Goal: Information Seeking & Learning: Understand process/instructions

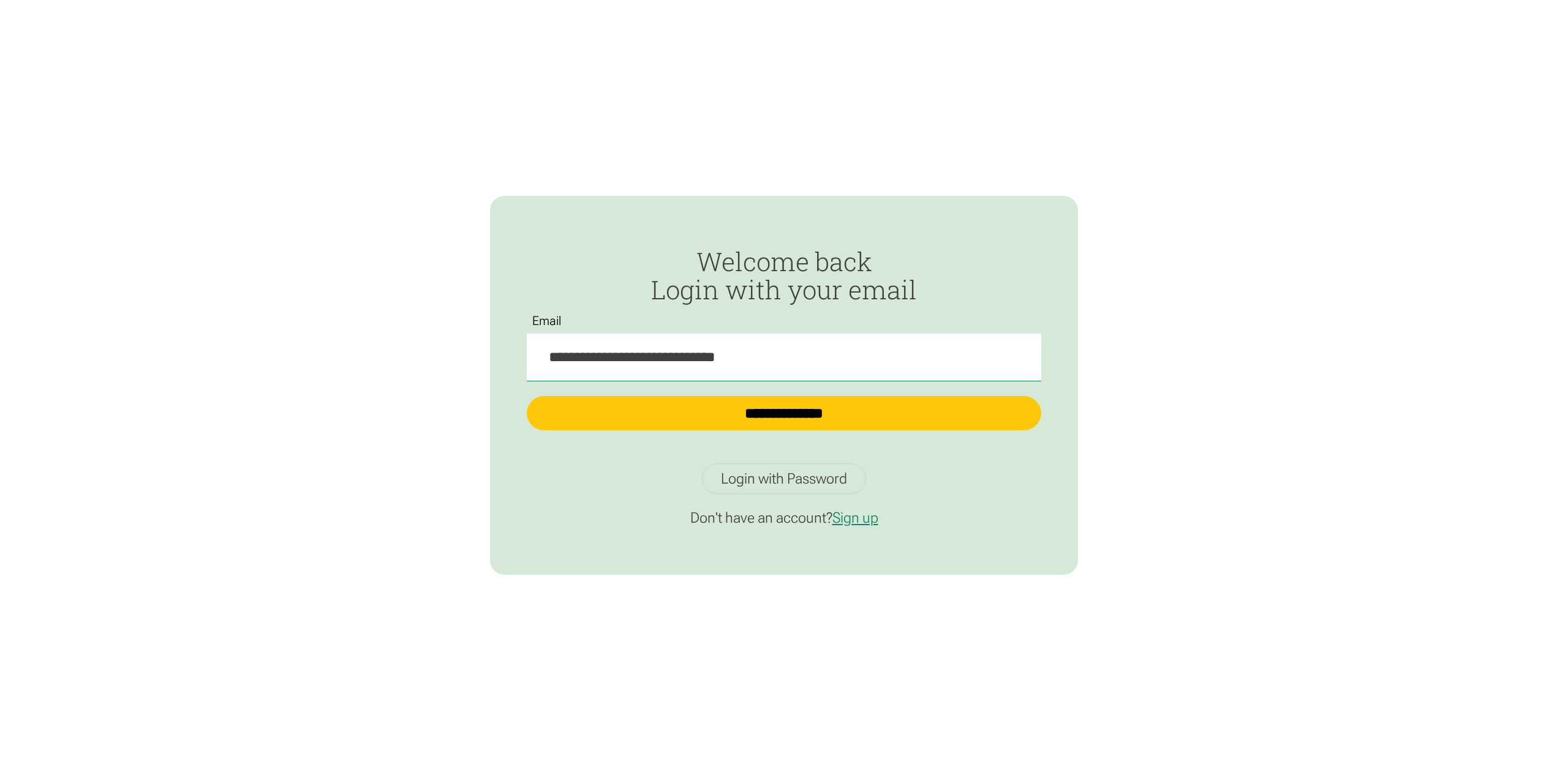
click at [792, 442] on form "**********" at bounding box center [784, 347] width 514 height 201
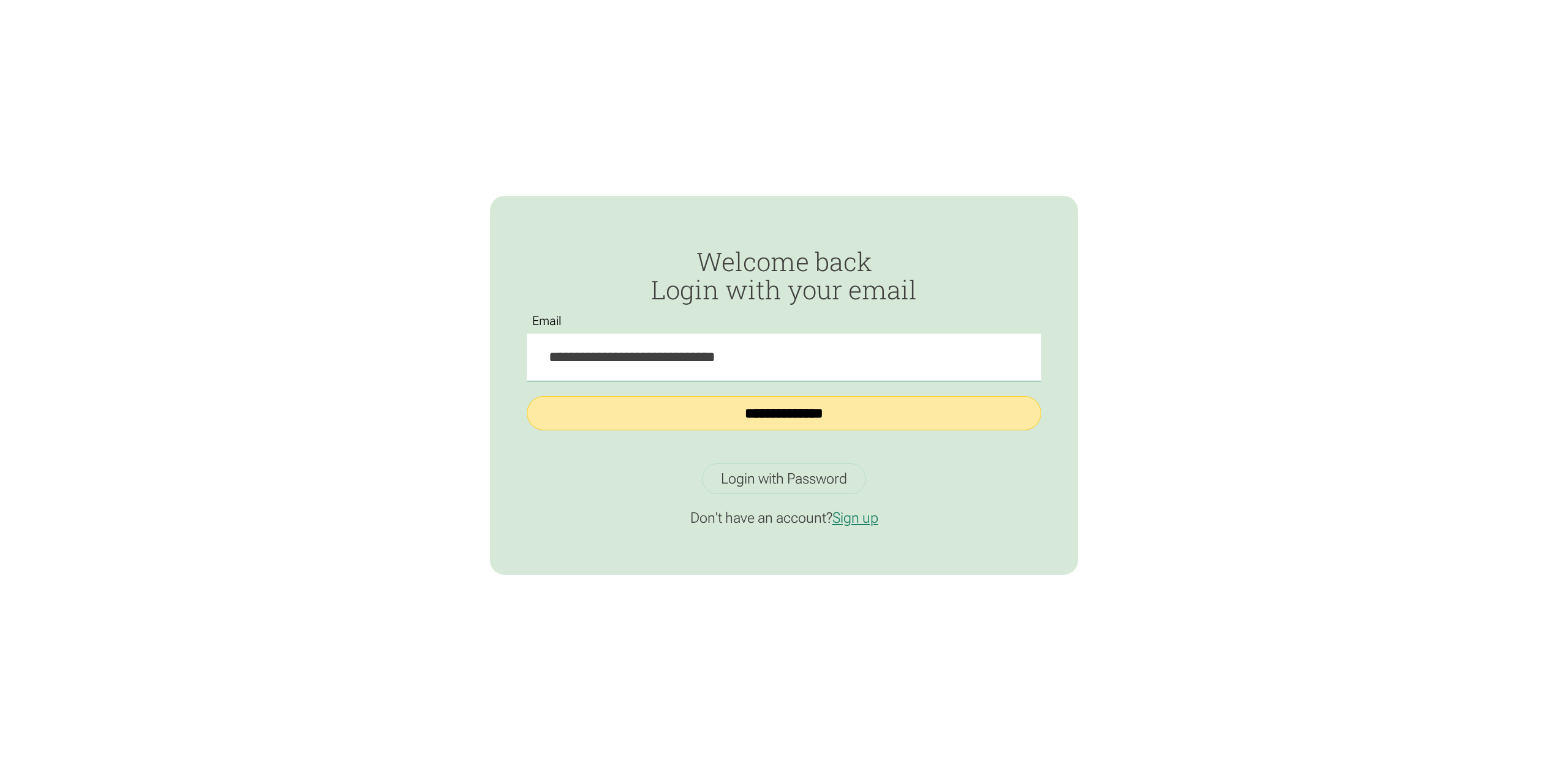
click at [802, 425] on input "**********" at bounding box center [784, 413] width 514 height 35
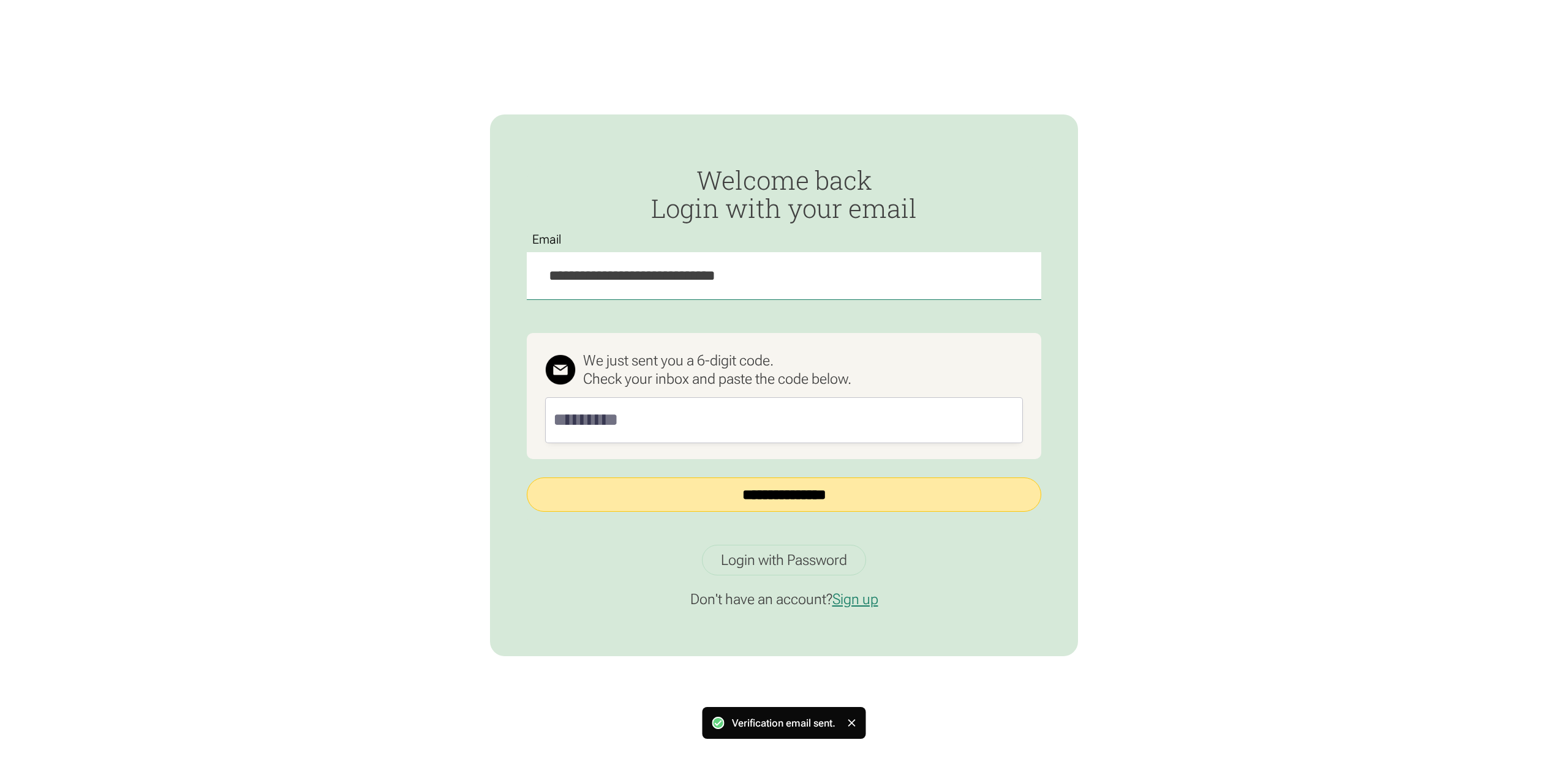
type input "**********"
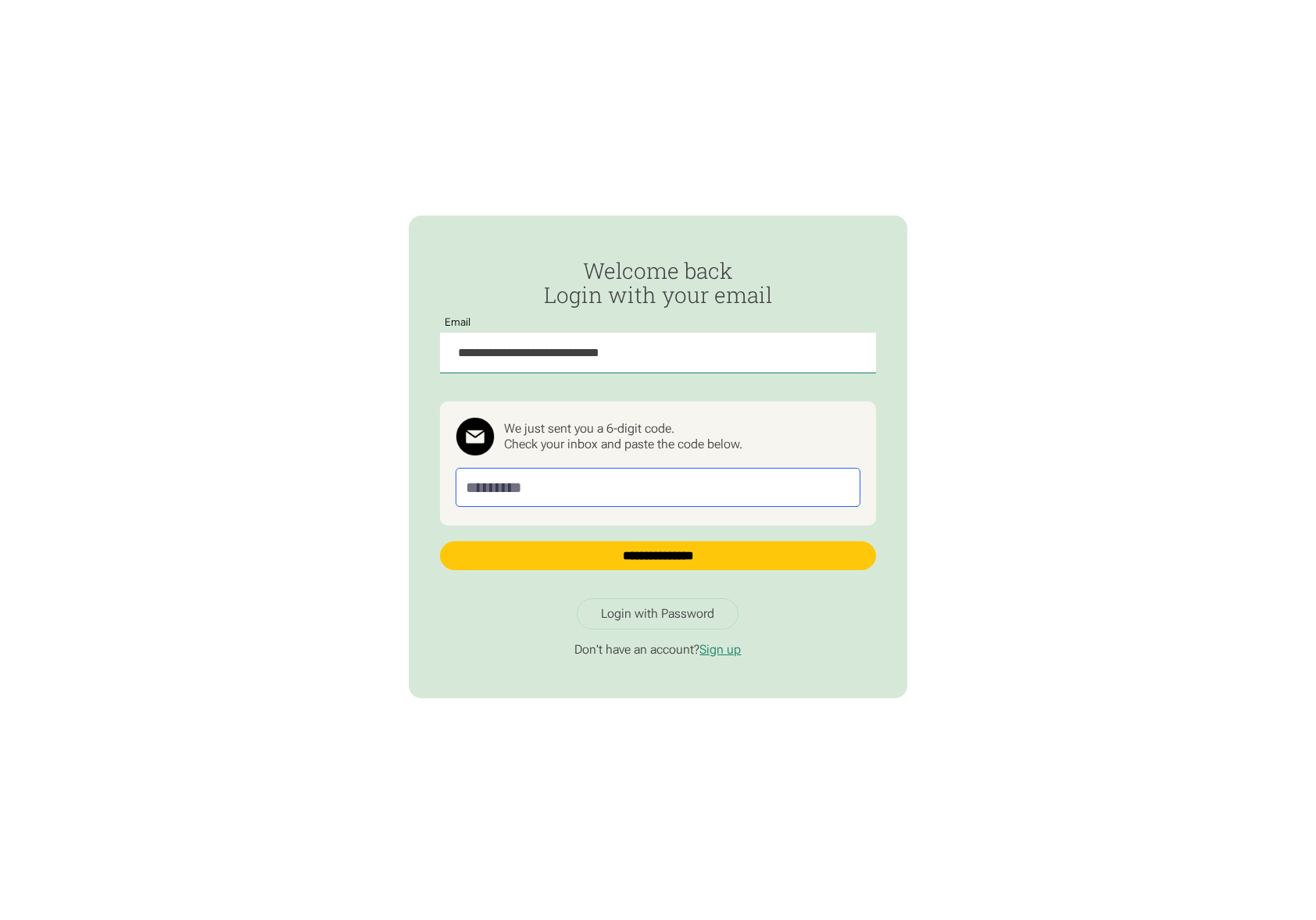
click at [761, 480] on input "Passwordless Login" at bounding box center [658, 488] width 405 height 39
type input "******"
click at [440, 541] on input "**********" at bounding box center [658, 555] width 437 height 29
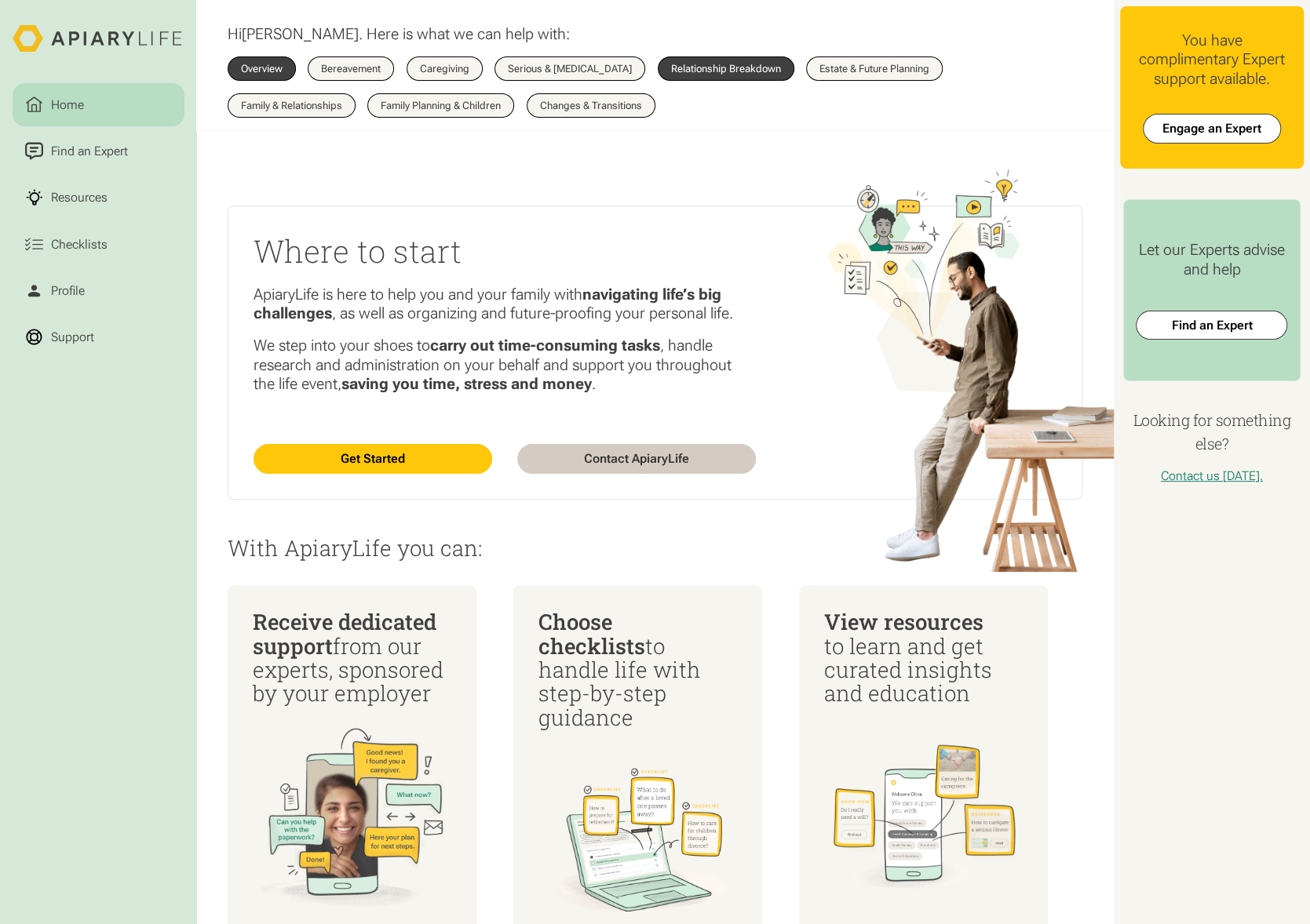
click at [783, 63] on link "Relationship Breakdown" at bounding box center [726, 68] width 136 height 25
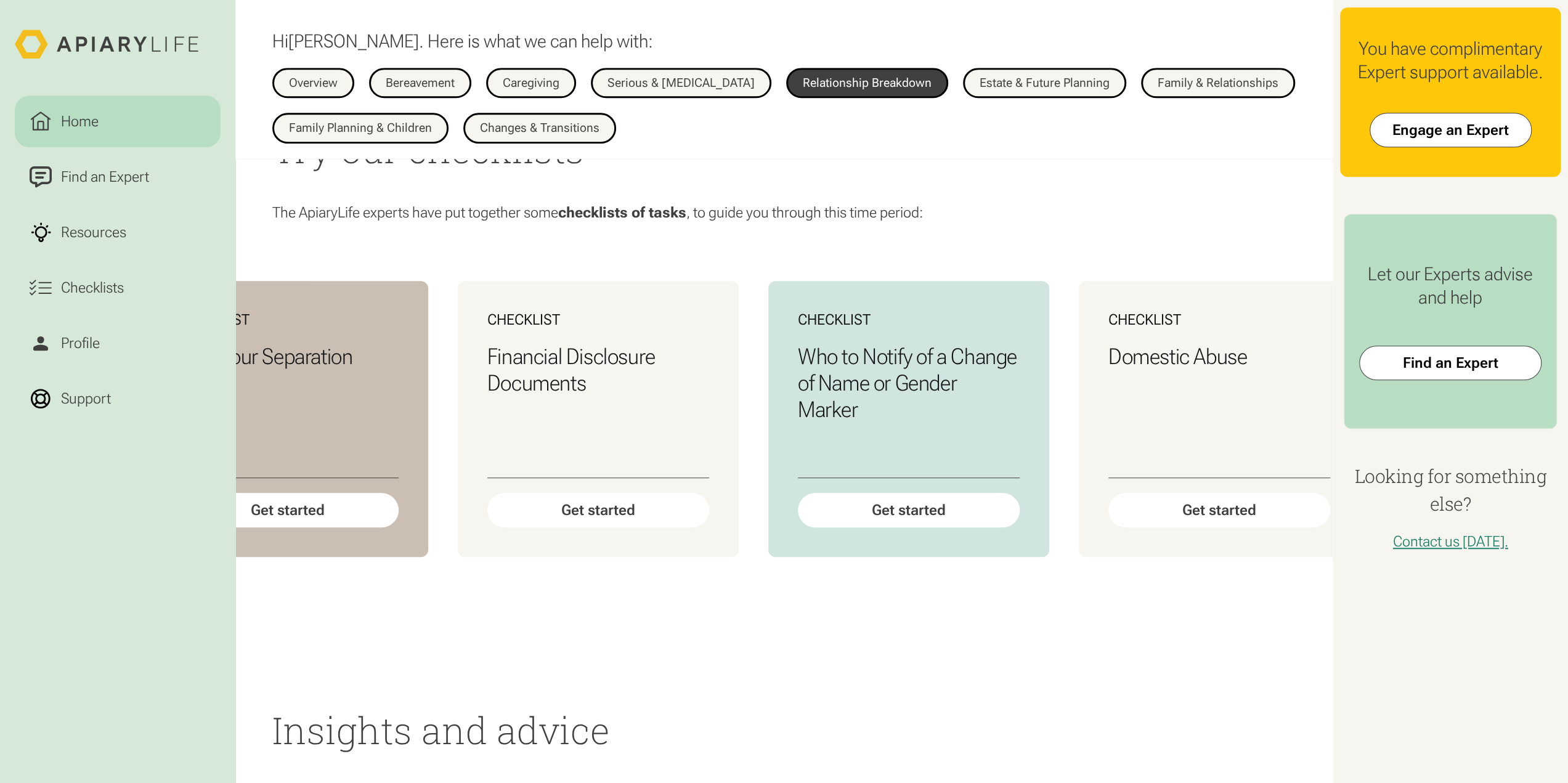
scroll to position [0, 1083]
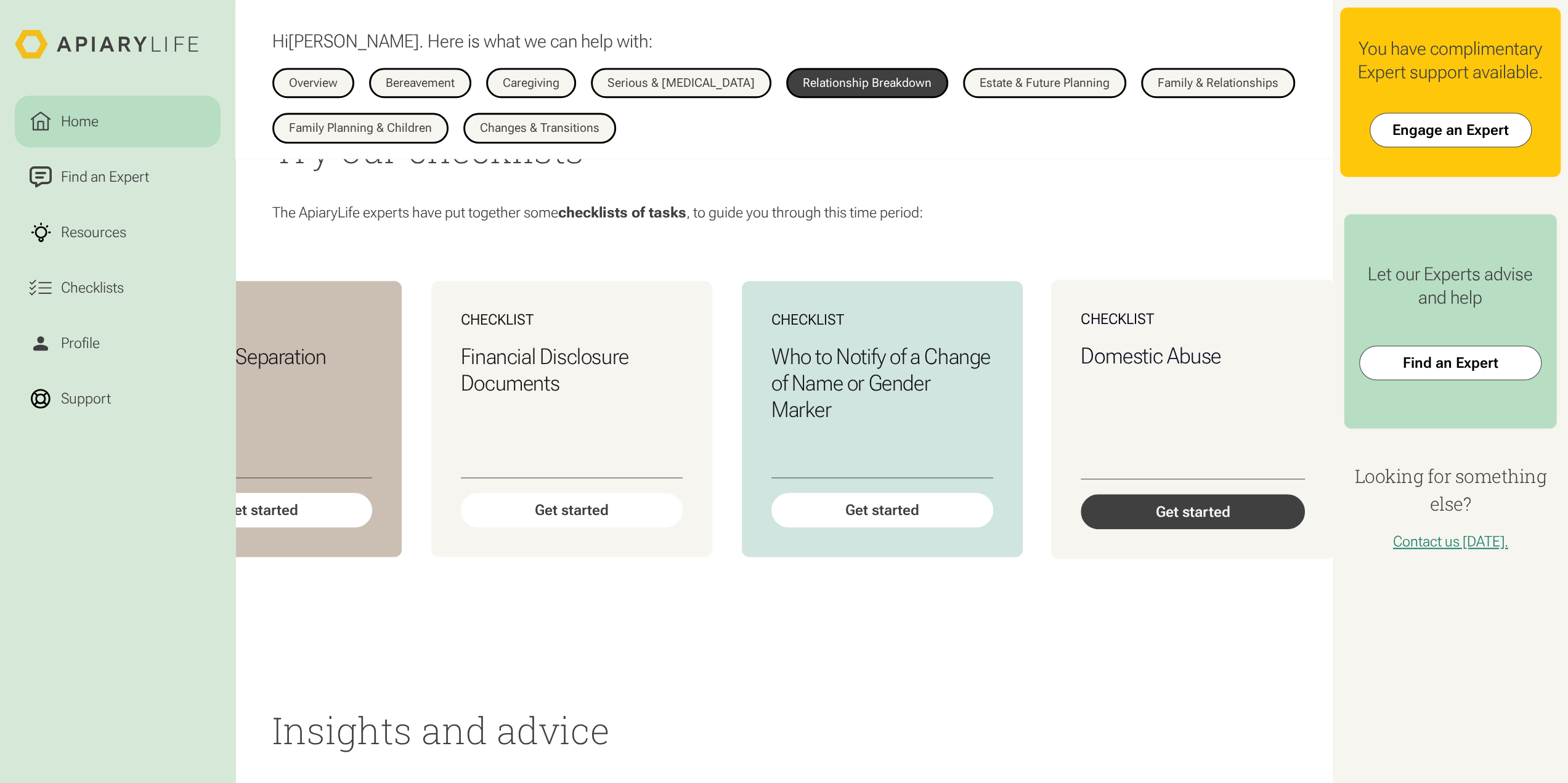
click at [1028, 525] on div "Get started" at bounding box center [1192, 511] width 224 height 35
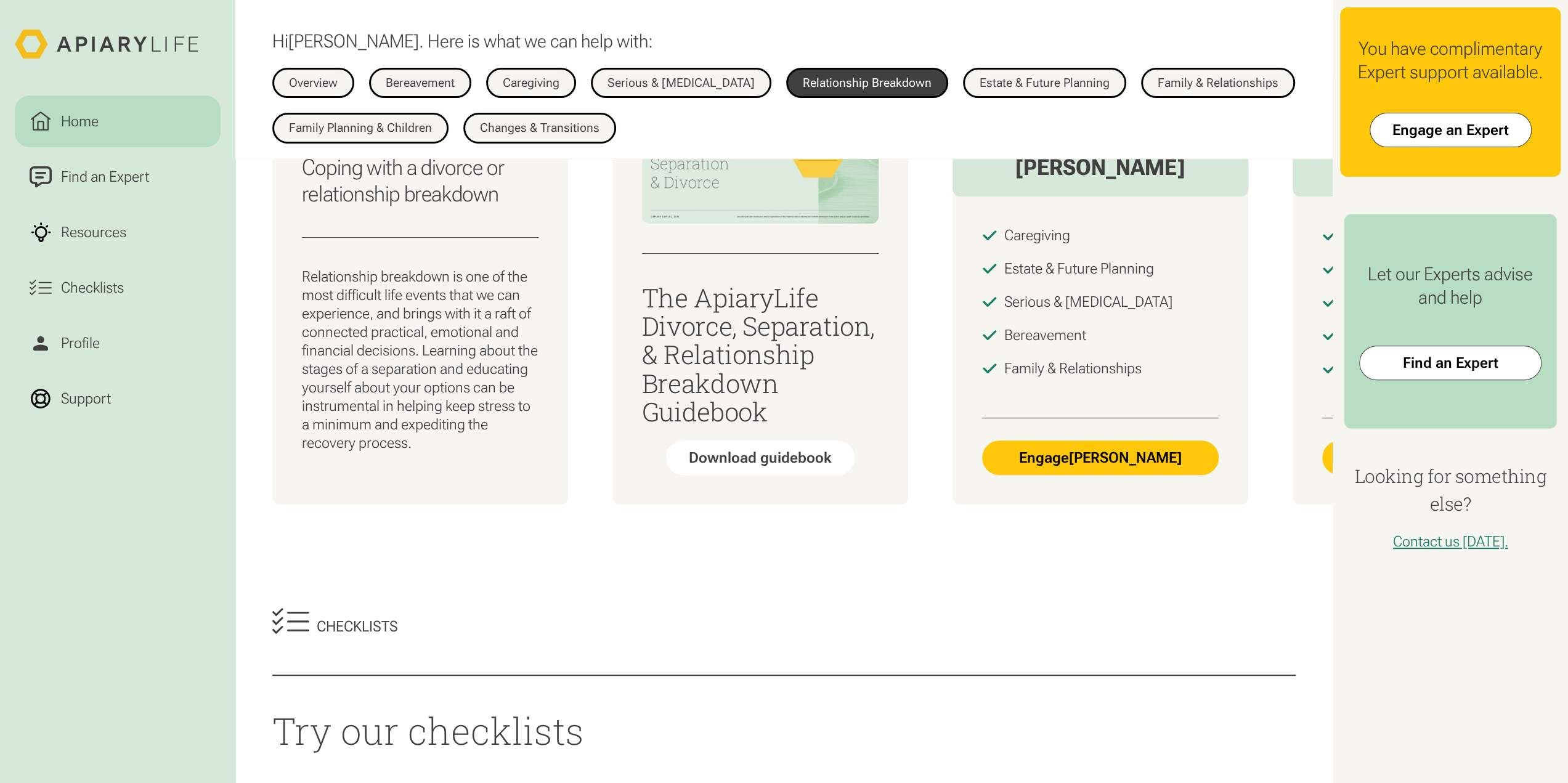
scroll to position [0, 0]
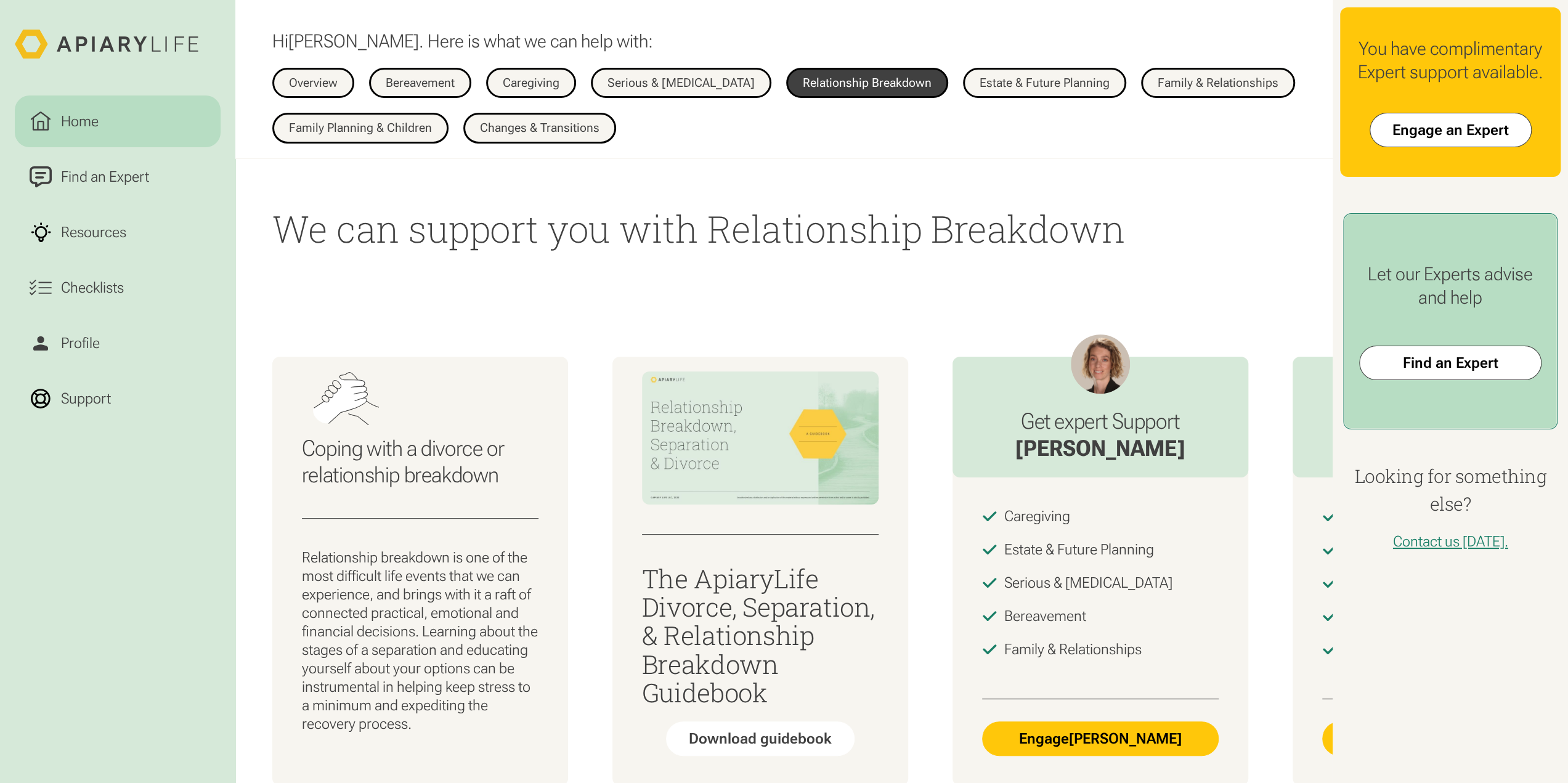
click at [1028, 391] on div at bounding box center [1450, 399] width 183 height 15
click at [1028, 374] on link "Find an Expert" at bounding box center [1450, 363] width 183 height 35
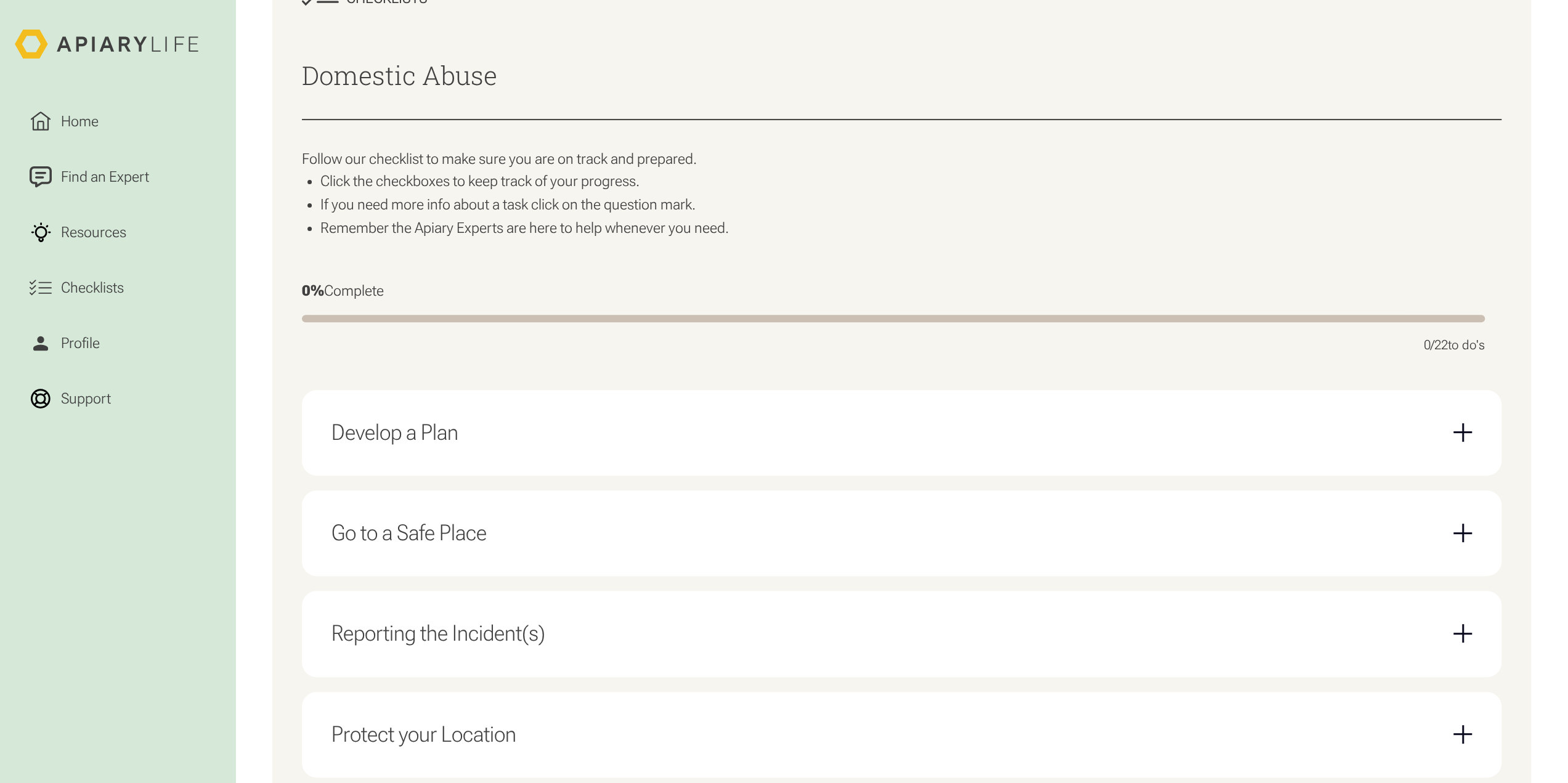
scroll to position [431, 0]
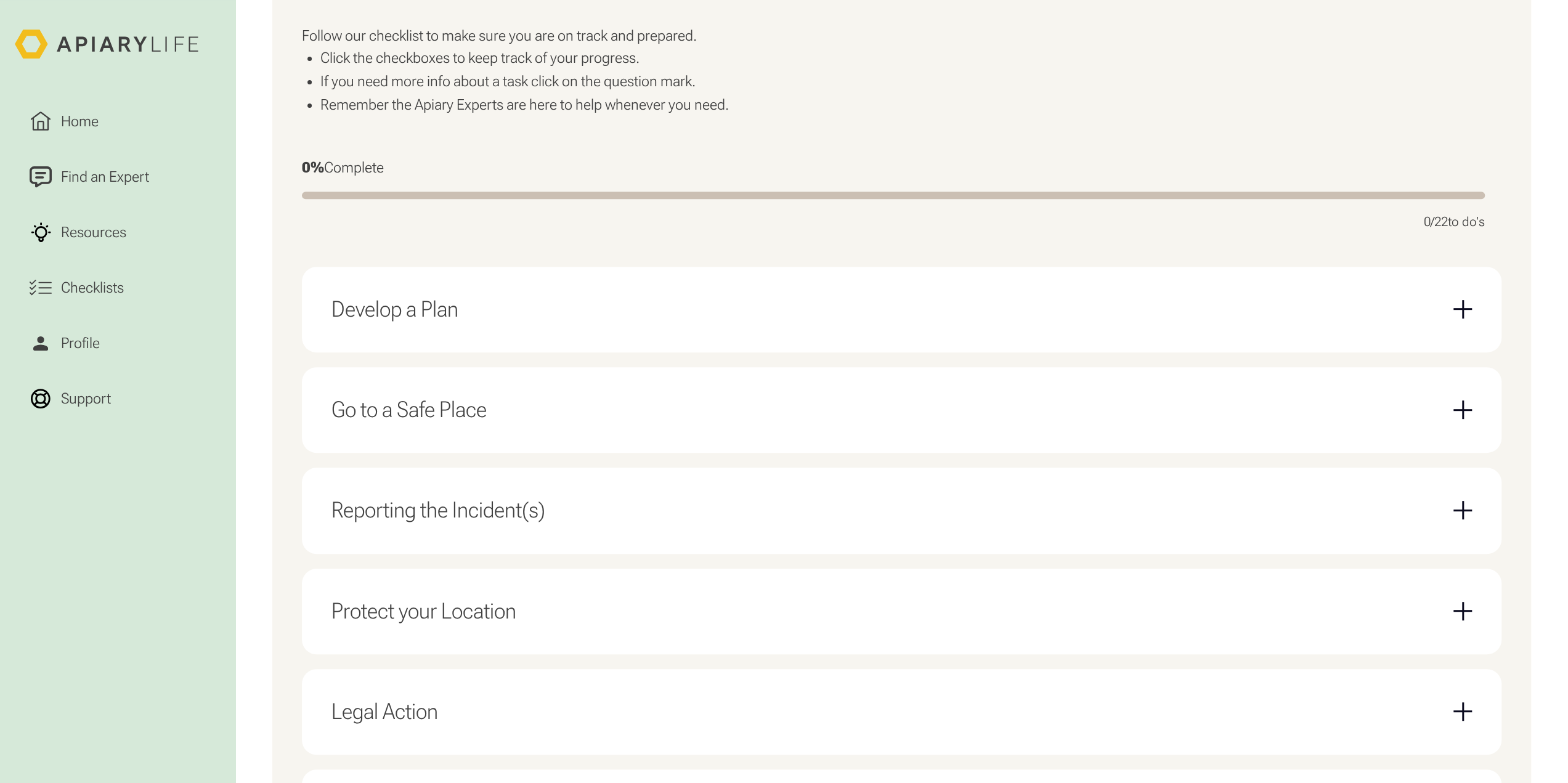
click at [560, 304] on div "Develop a Plan" at bounding box center [901, 310] width 1140 height 56
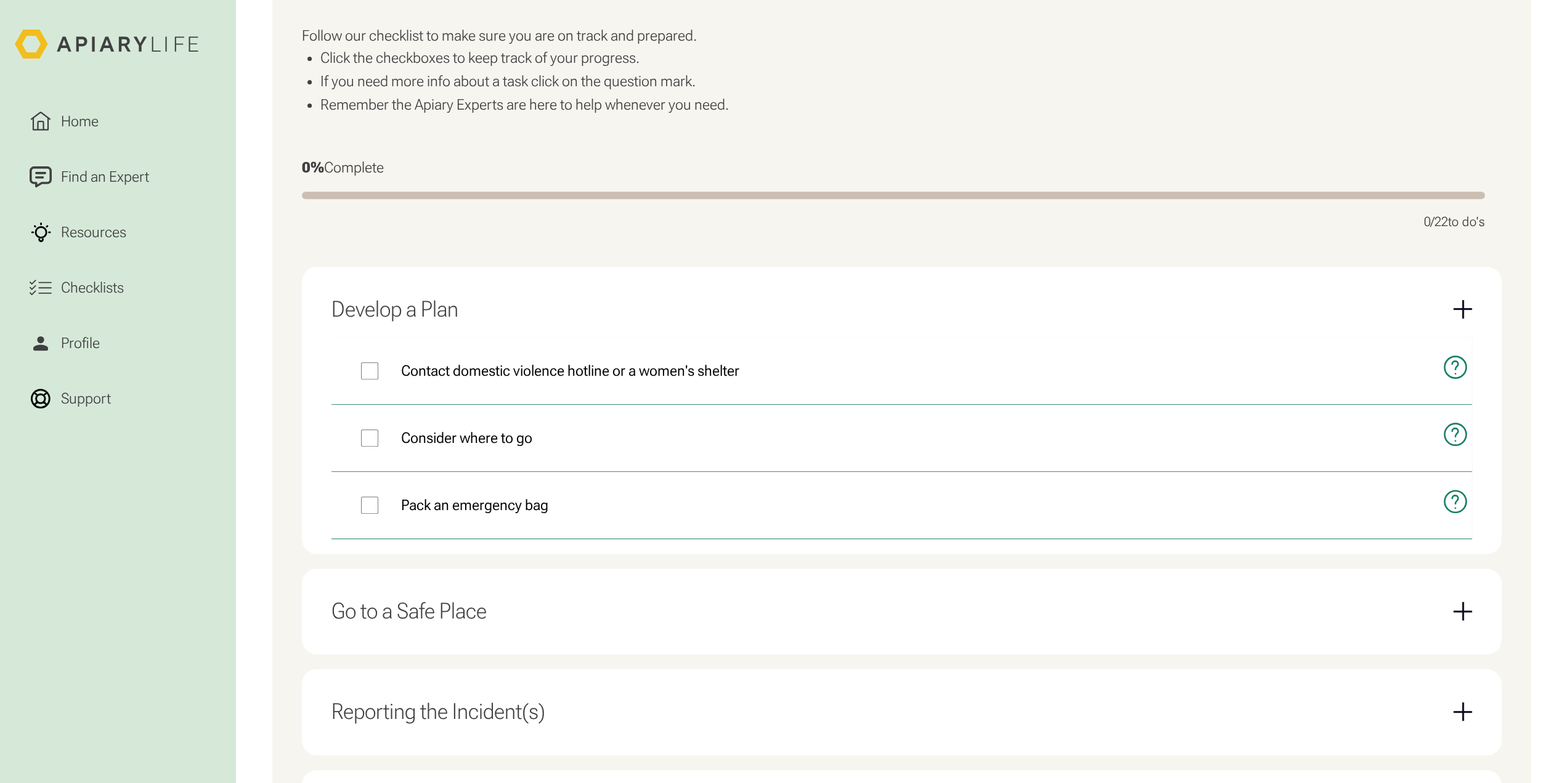
click at [560, 304] on div "Develop a Plan" at bounding box center [901, 310] width 1140 height 56
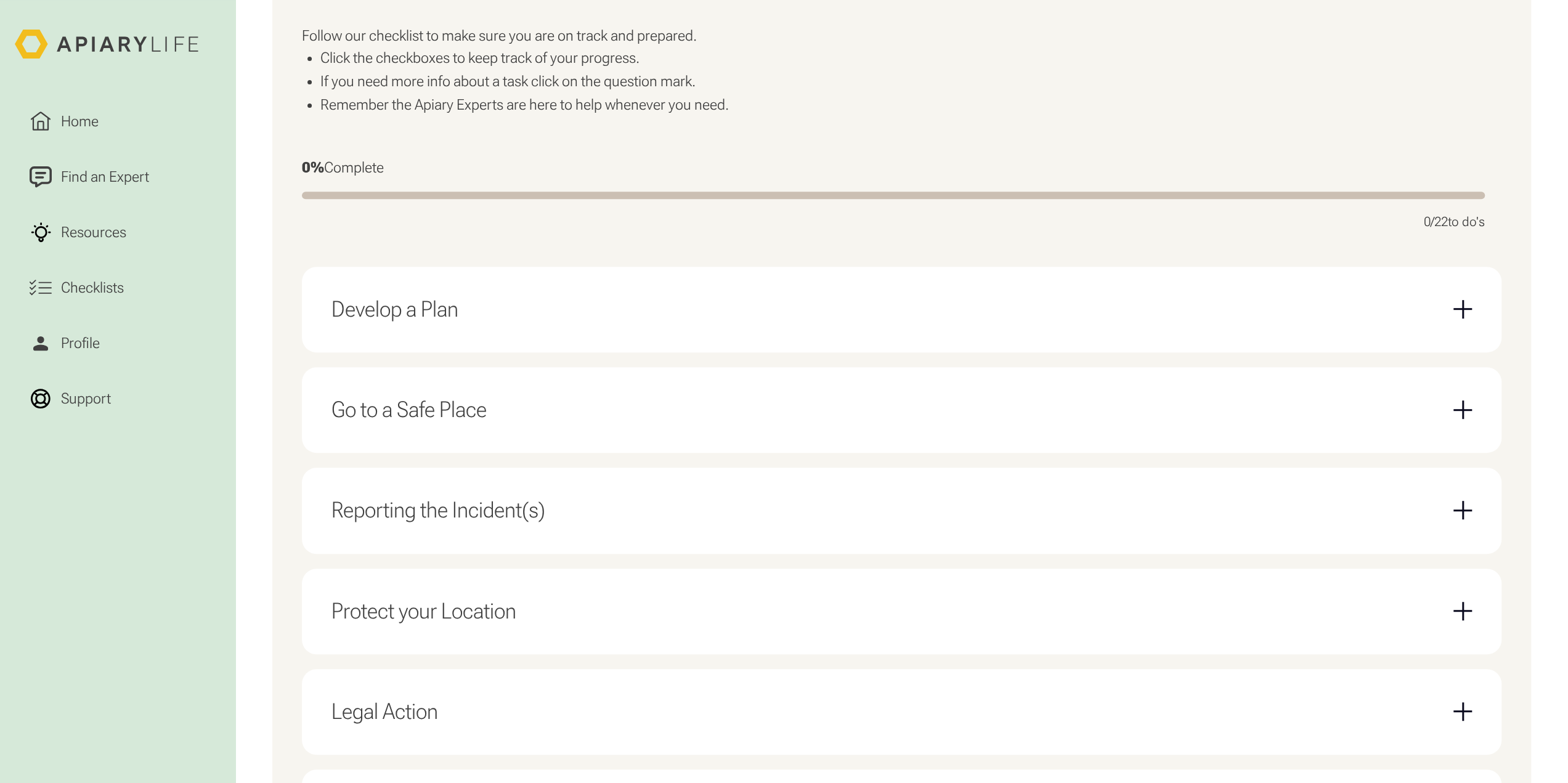
click at [548, 401] on div "Go to a Safe Place" at bounding box center [901, 410] width 1140 height 56
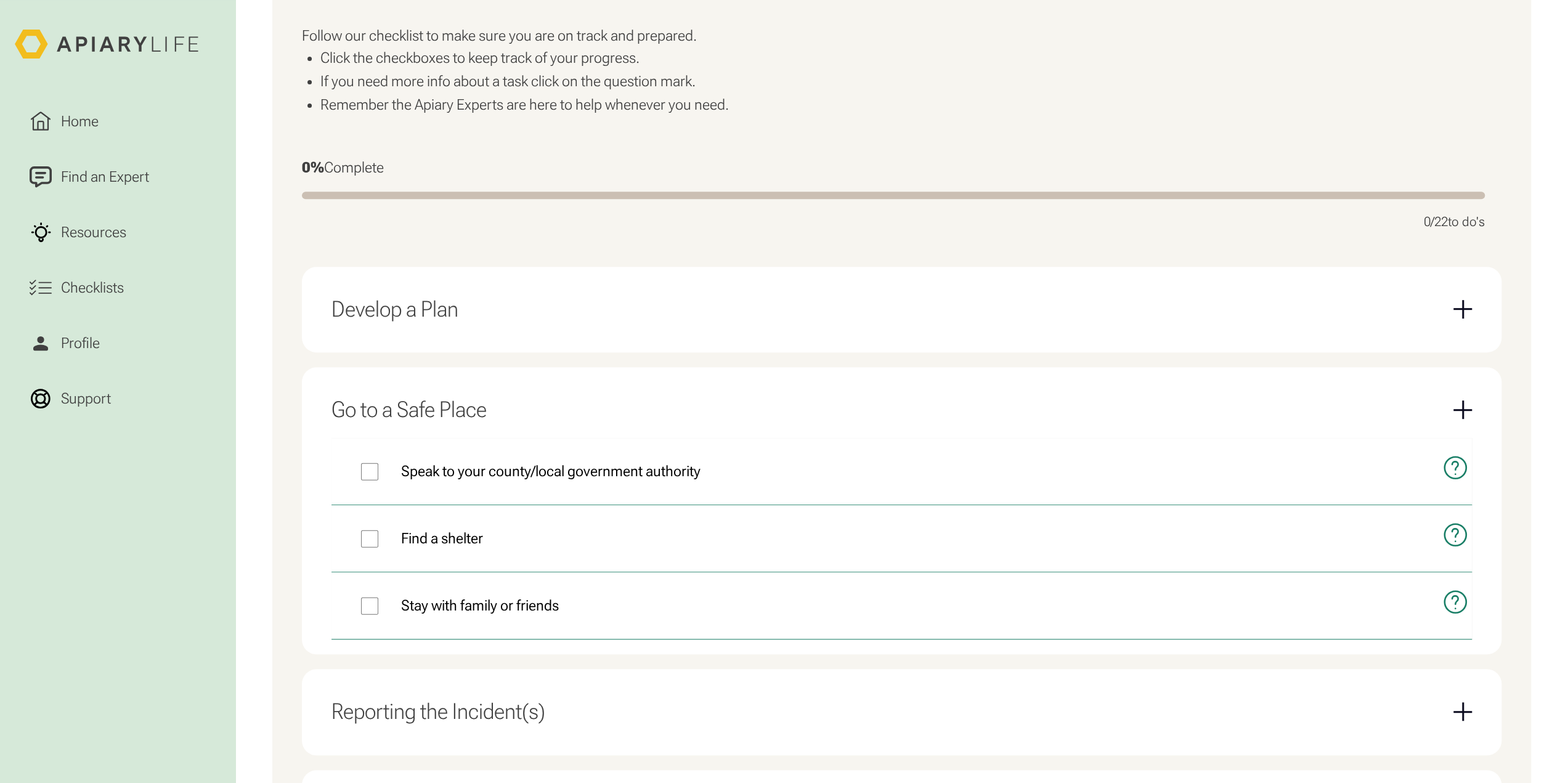
click at [549, 401] on div "Go to a Safe Place" at bounding box center [901, 410] width 1140 height 56
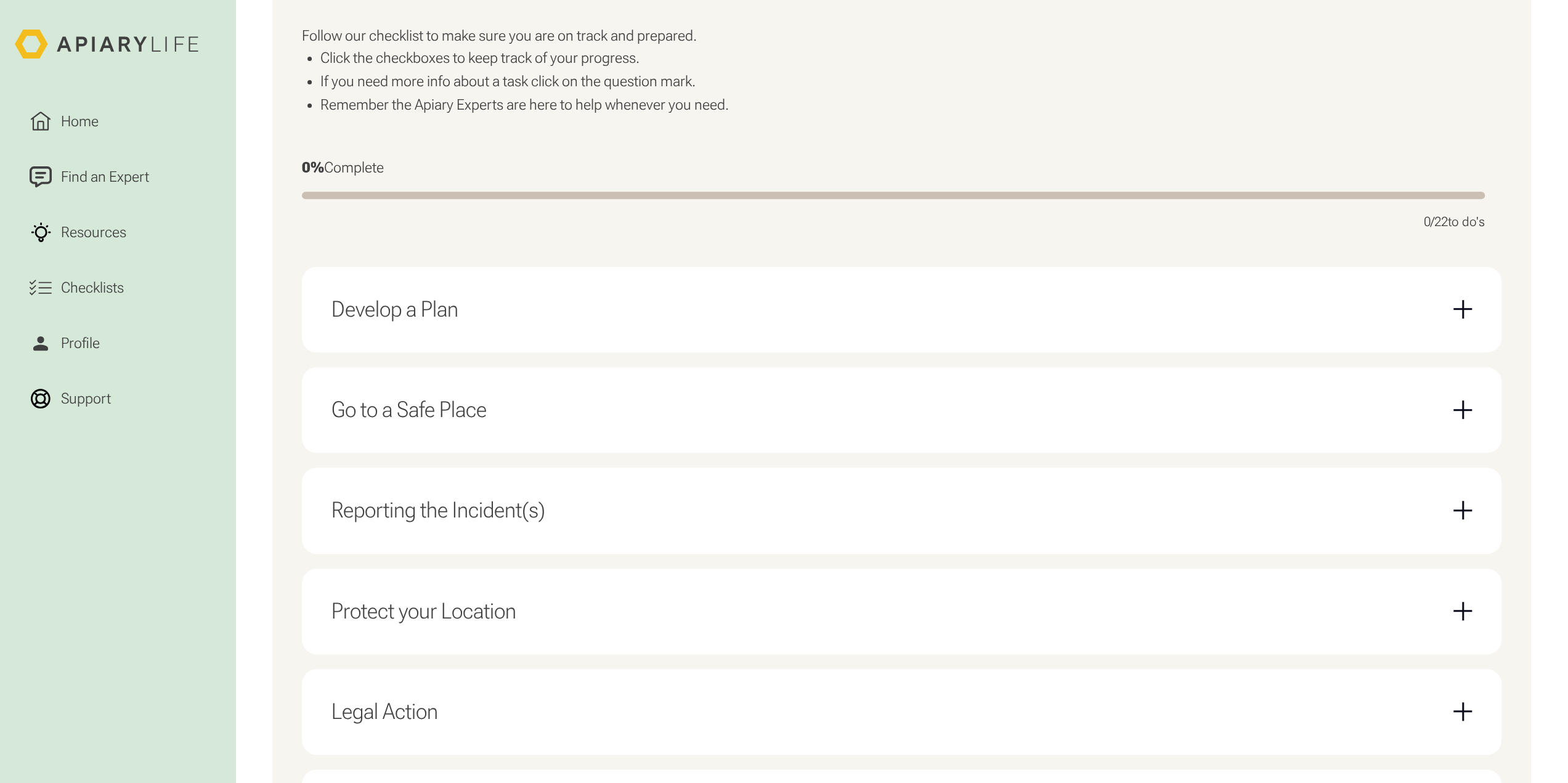
click at [544, 533] on div "Reporting the Incident(s)" at bounding box center [901, 510] width 1140 height 56
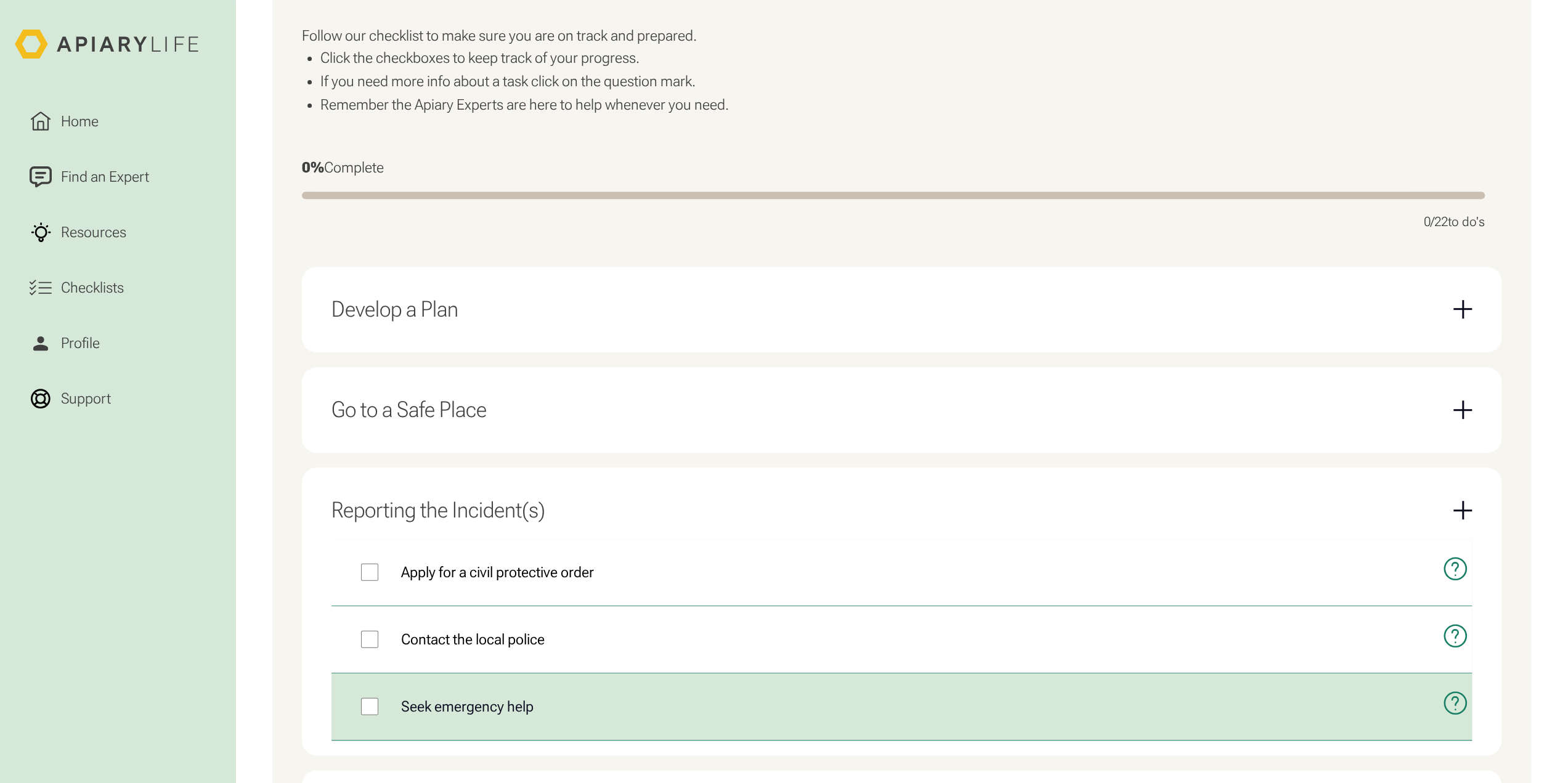
scroll to position [616, 0]
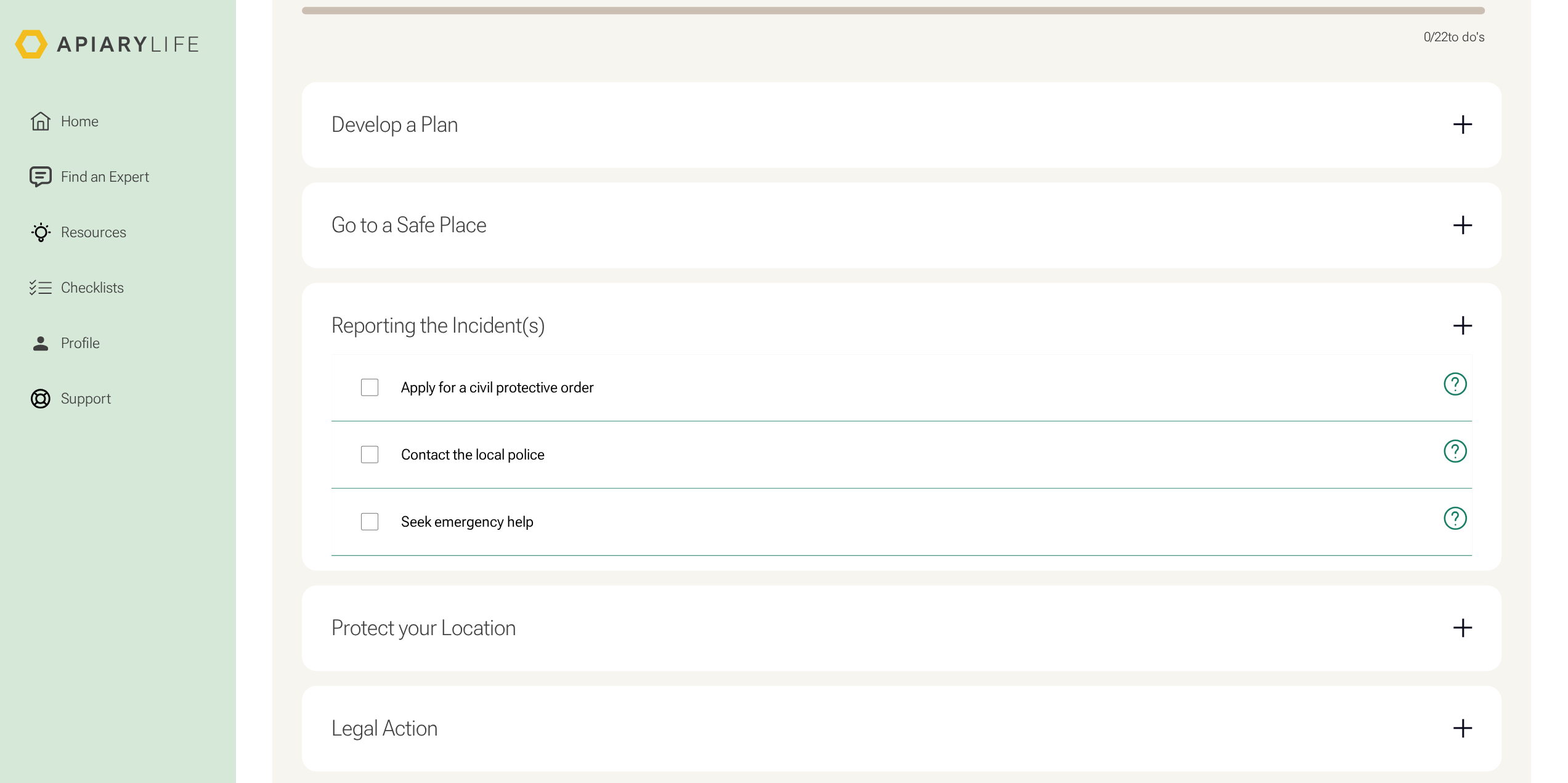
click at [549, 574] on div "Develop a Plan Contact domestic violence hotline or a women's shelter Consider …" at bounding box center [901, 477] width 1200 height 790
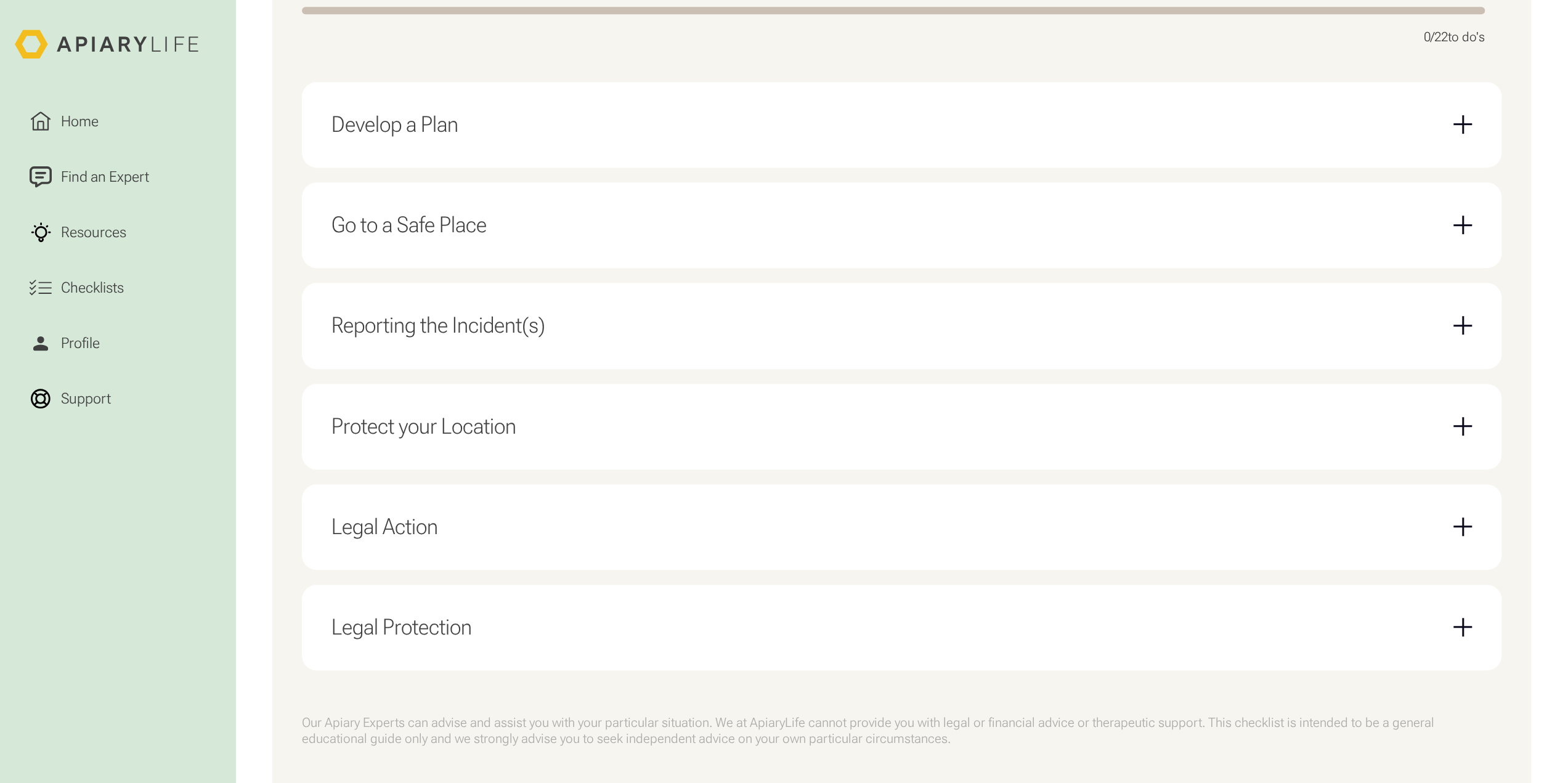
click at [554, 609] on div "Legal Protection" at bounding box center [901, 627] width 1140 height 56
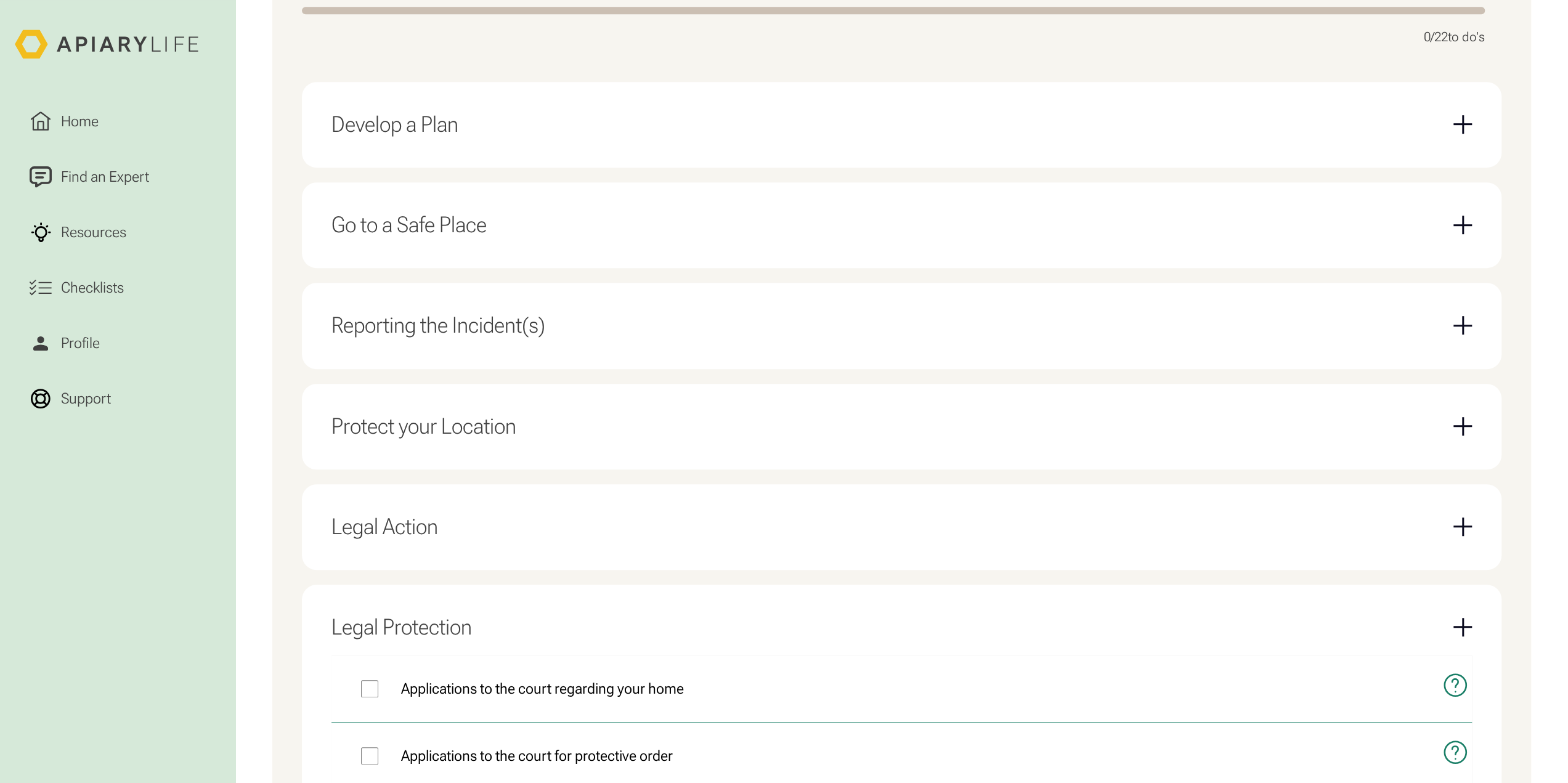
click at [546, 602] on div "Legal Protection" at bounding box center [901, 627] width 1140 height 56
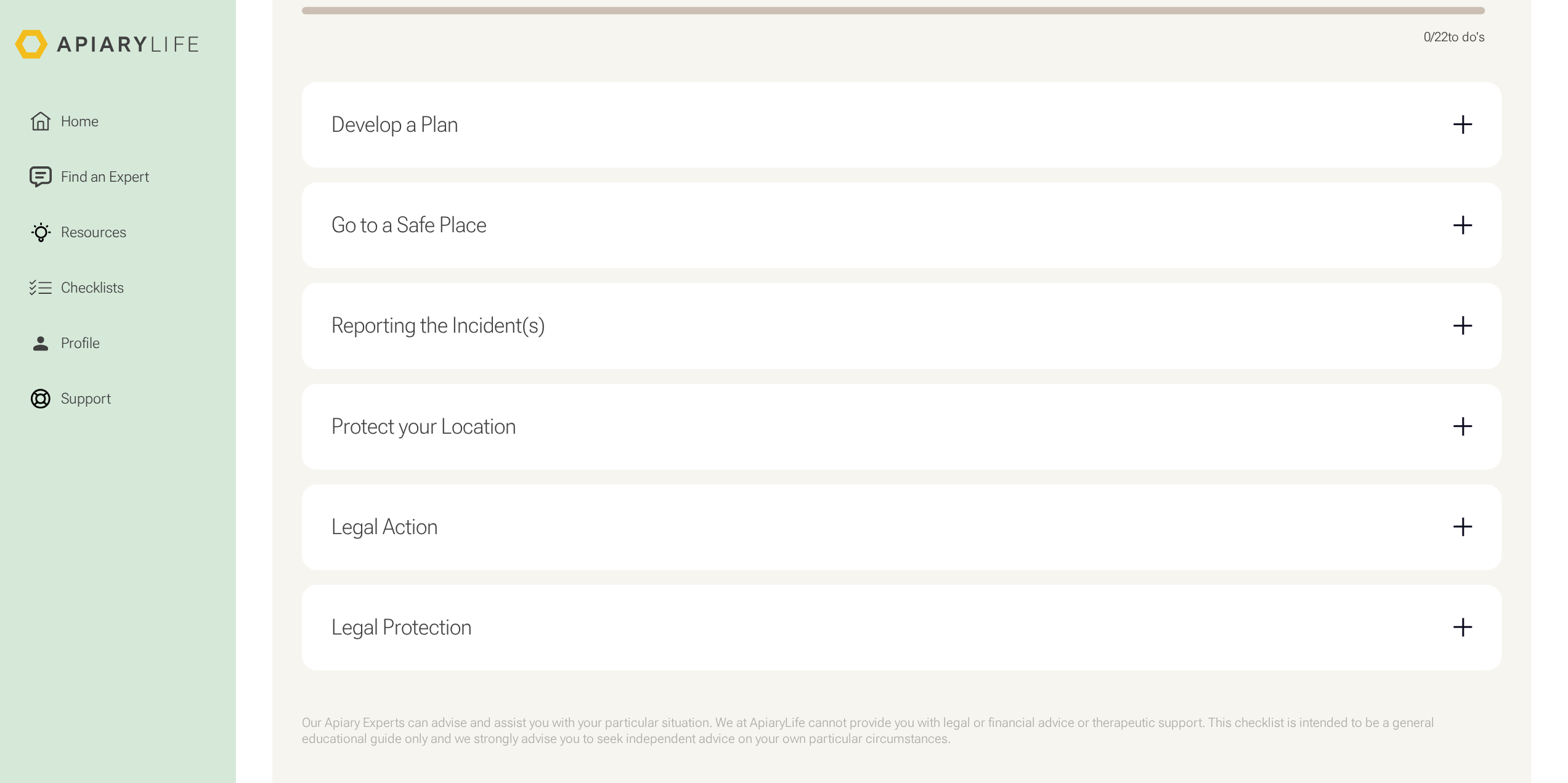
click at [552, 553] on div "Legal Action" at bounding box center [901, 527] width 1140 height 56
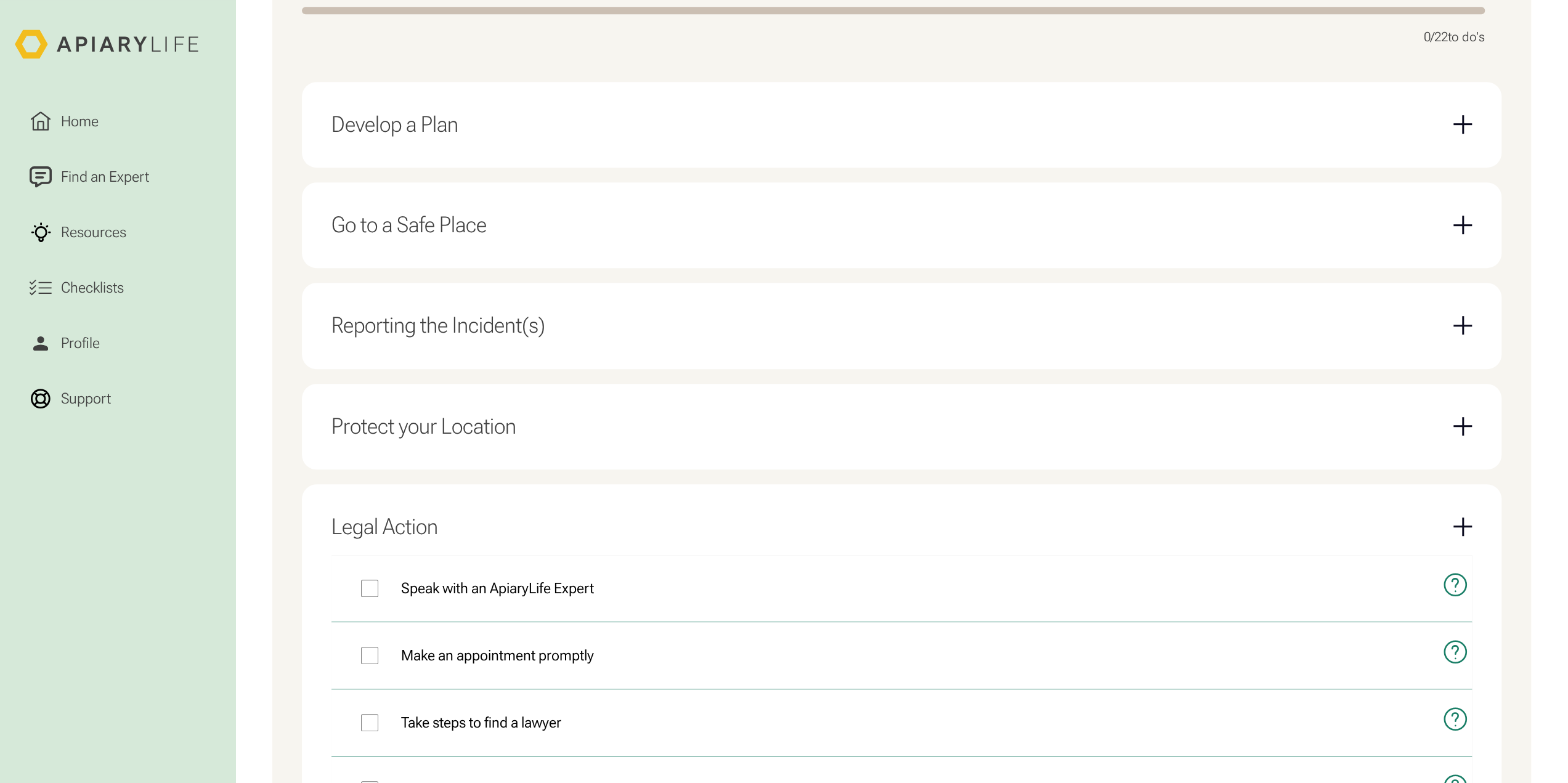
click at [558, 523] on div "Legal Action" at bounding box center [901, 527] width 1140 height 56
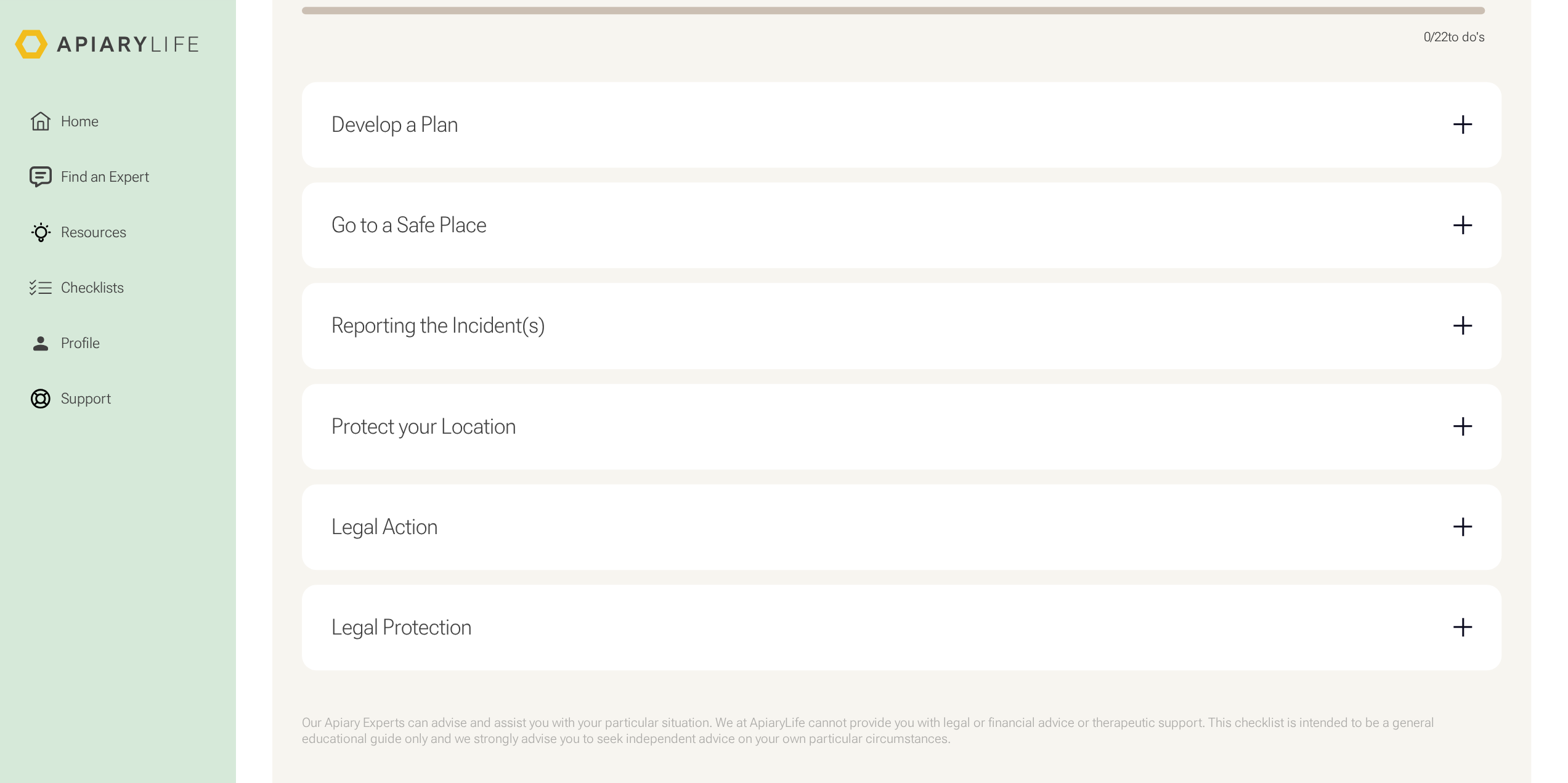
scroll to position [699, 0]
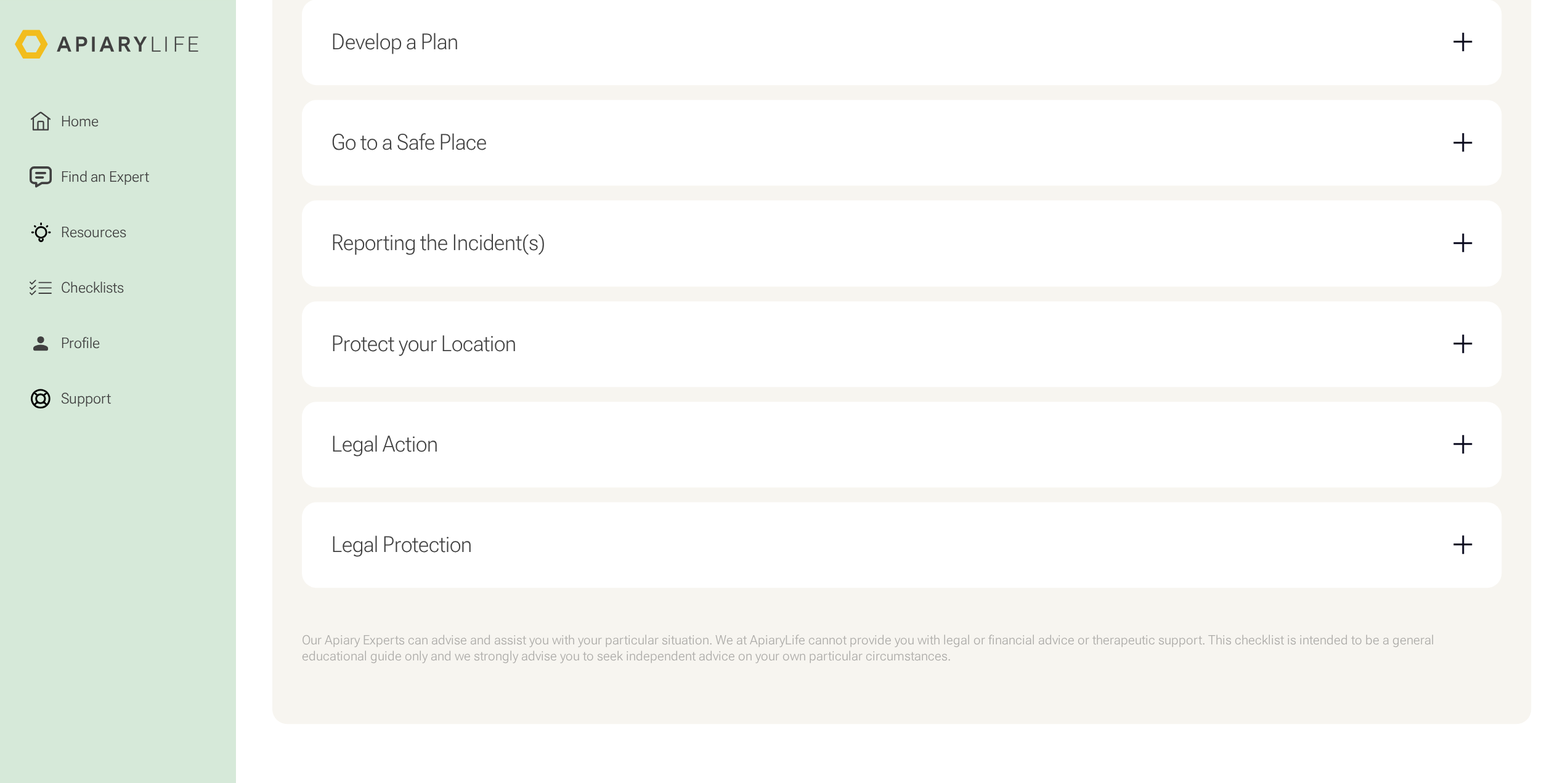
click at [558, 533] on div "Legal Protection" at bounding box center [901, 545] width 1140 height 56
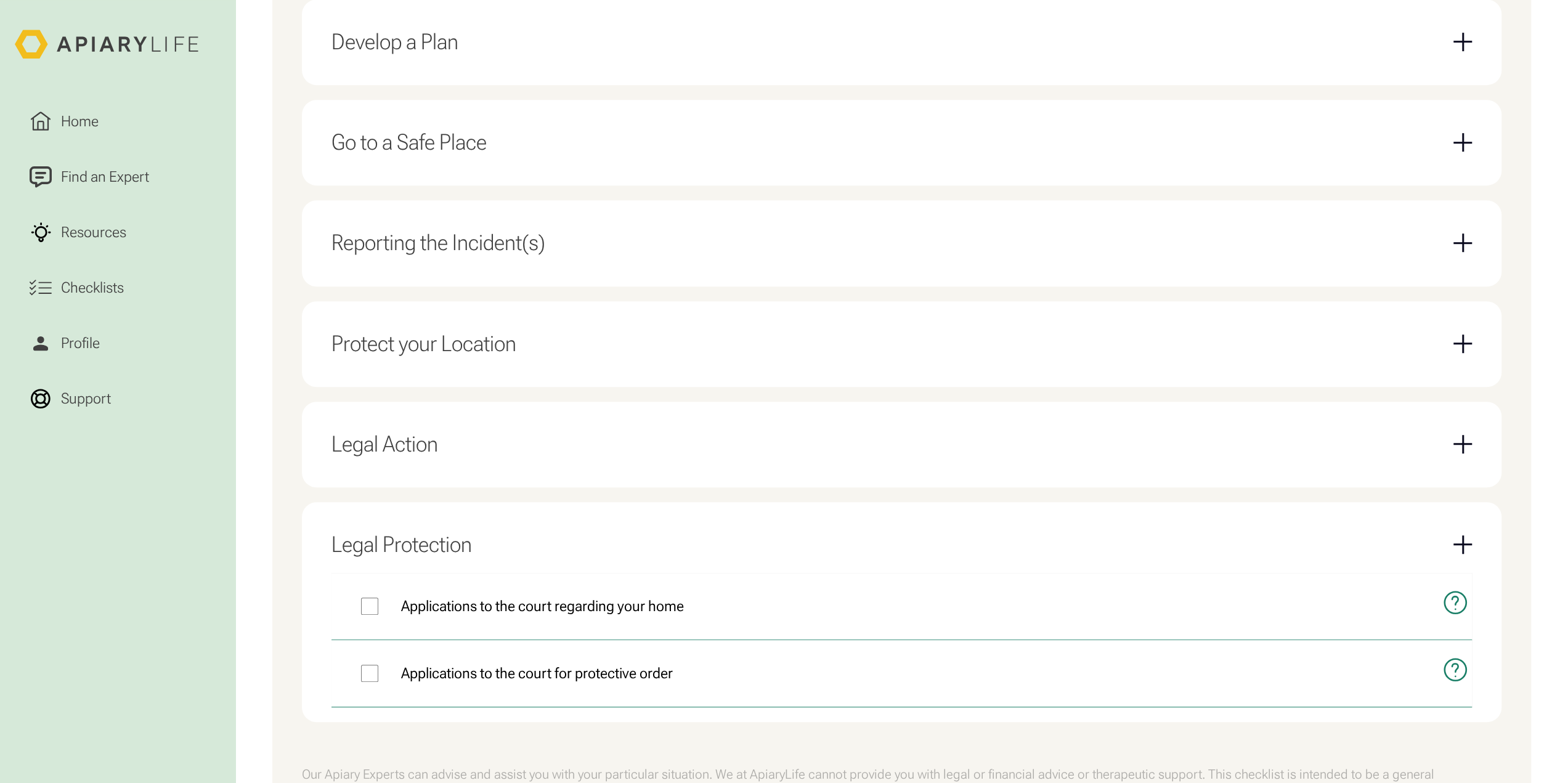
click at [558, 533] on div "Legal Protection" at bounding box center [901, 545] width 1140 height 56
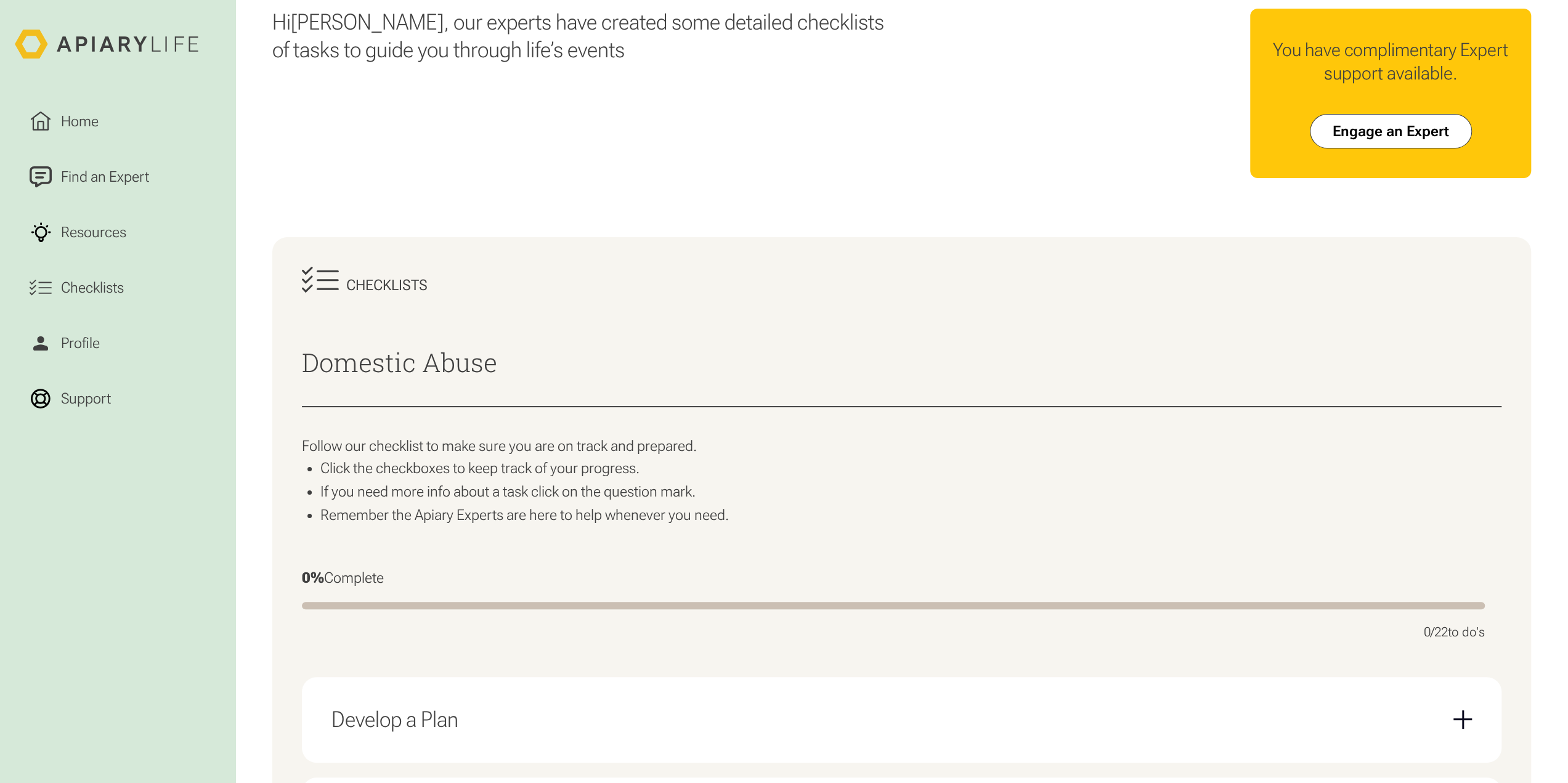
scroll to position [0, 0]
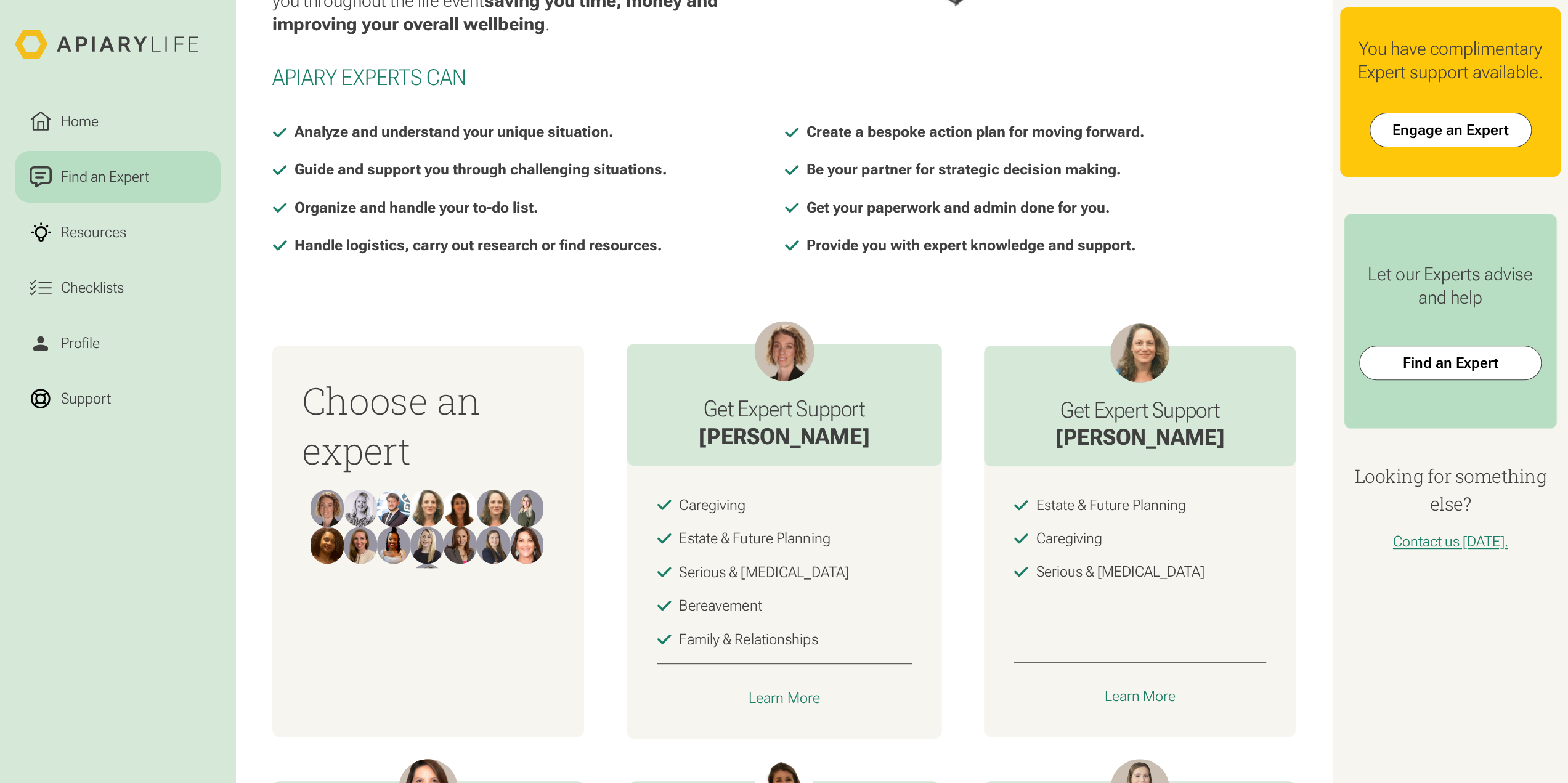
scroll to position [431, 0]
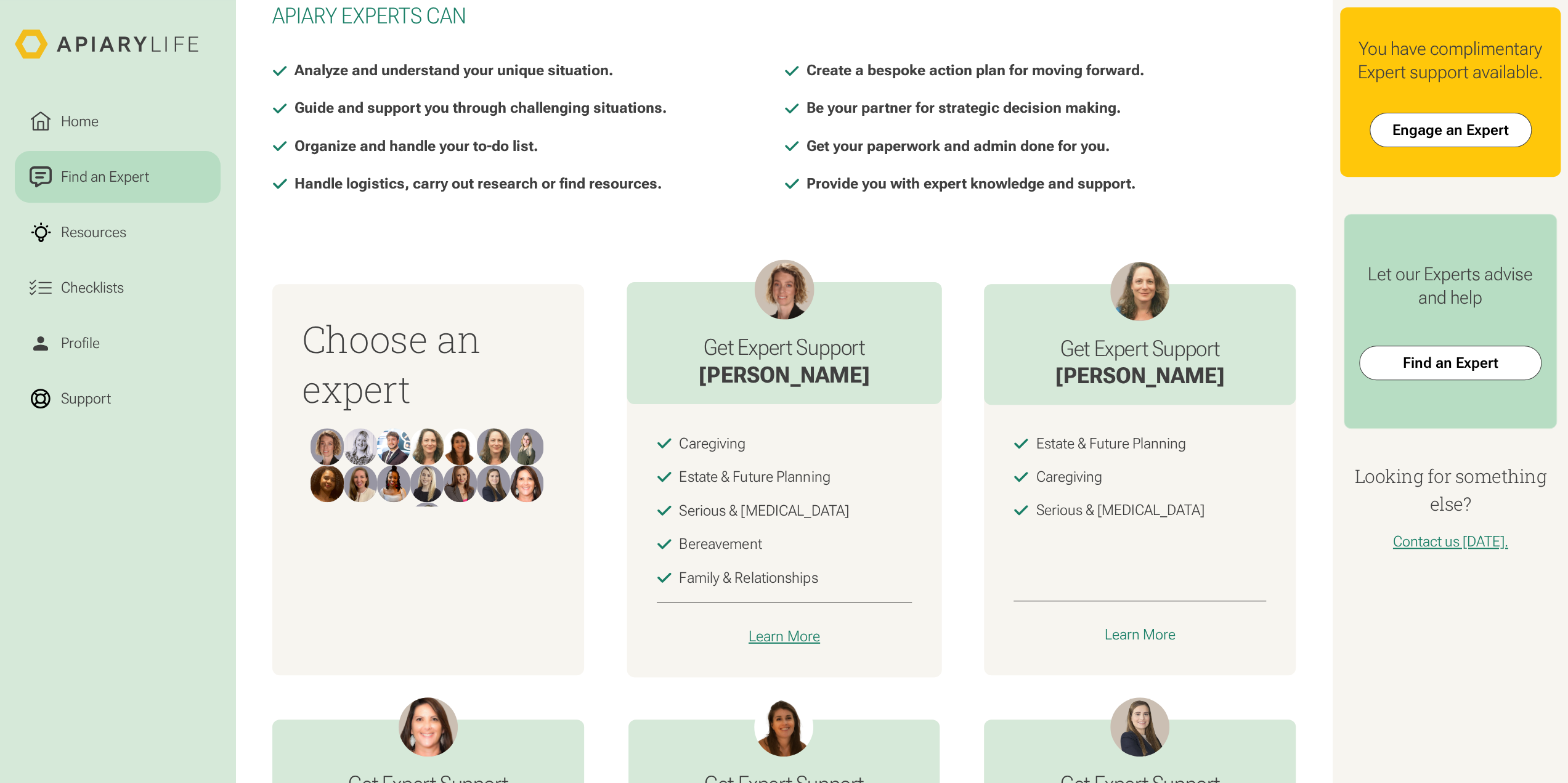
click at [780, 632] on div "Learn More" at bounding box center [784, 636] width 72 height 19
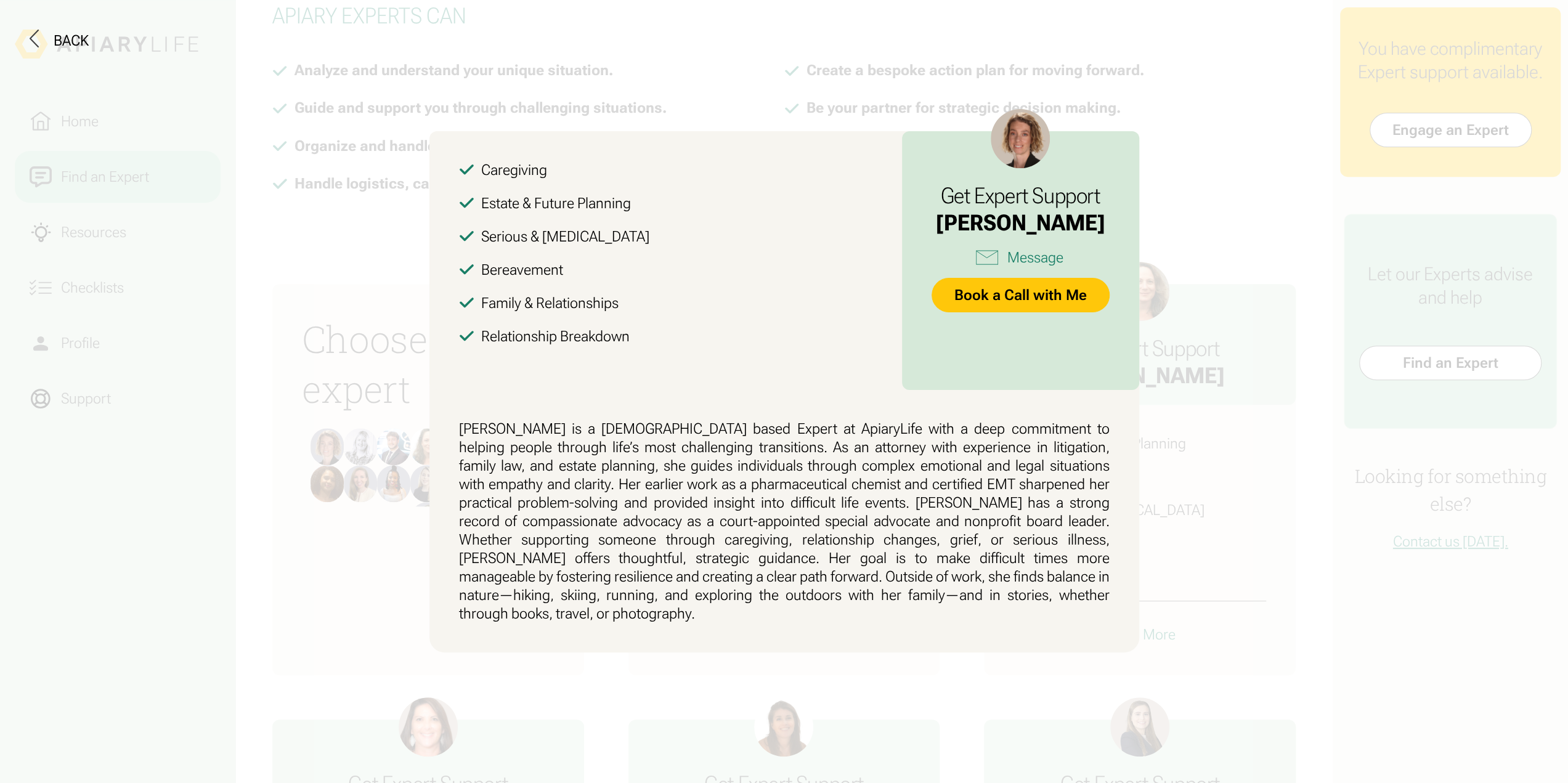
scroll to position [47, 0]
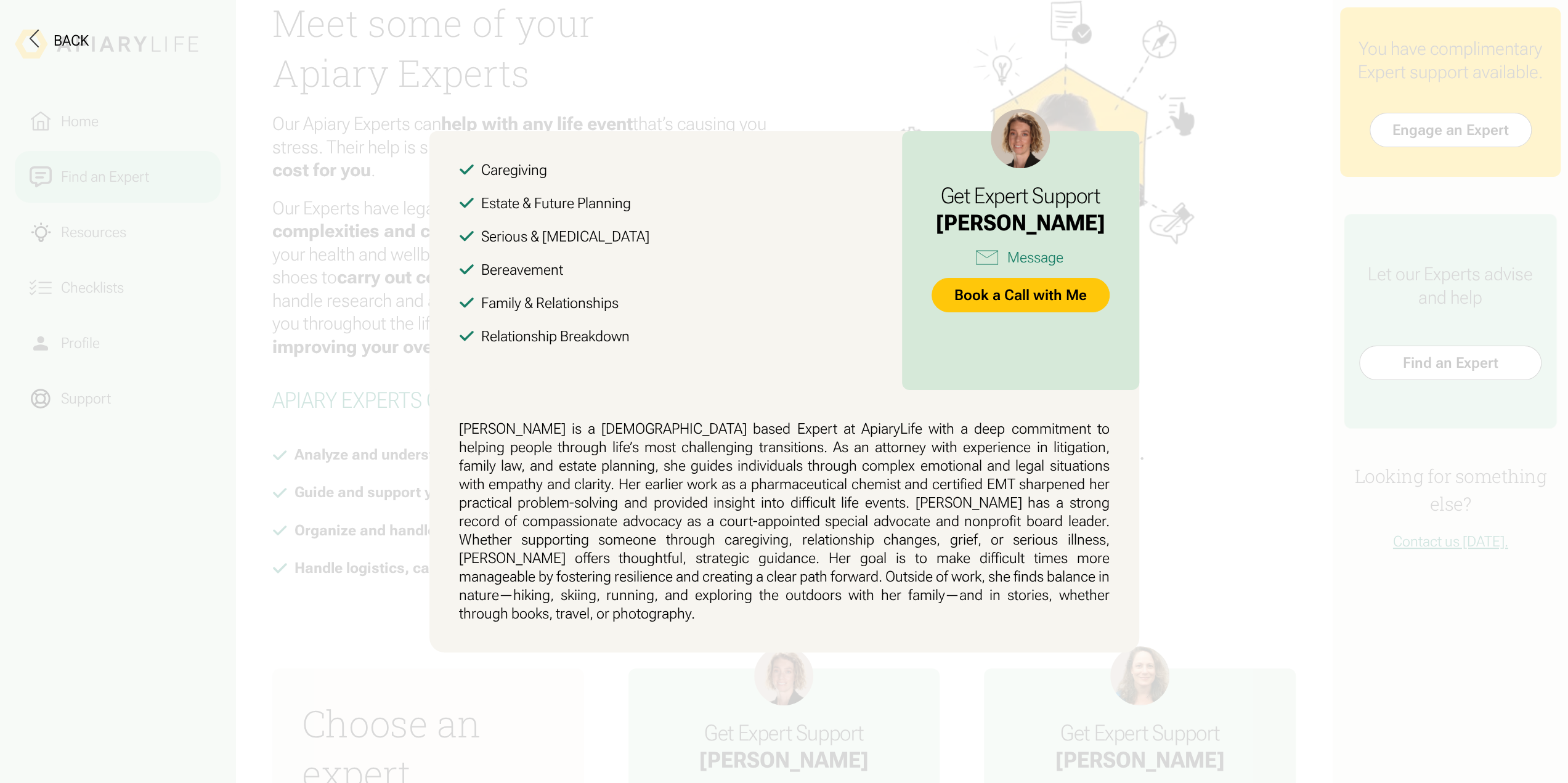
click at [1252, 428] on button at bounding box center [784, 391] width 1568 height 783
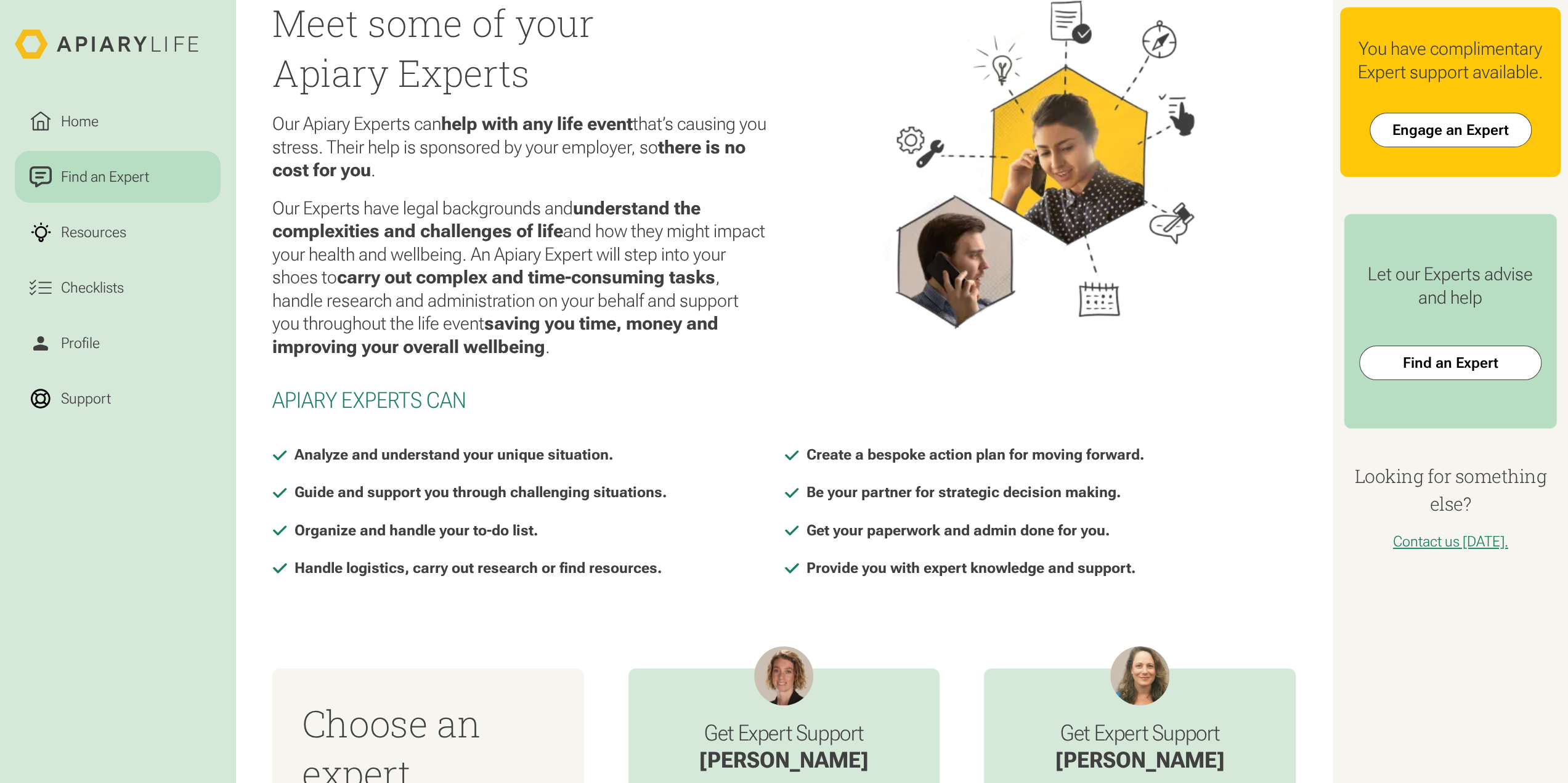
scroll to position [0, 0]
